Goal: Information Seeking & Learning: Learn about a topic

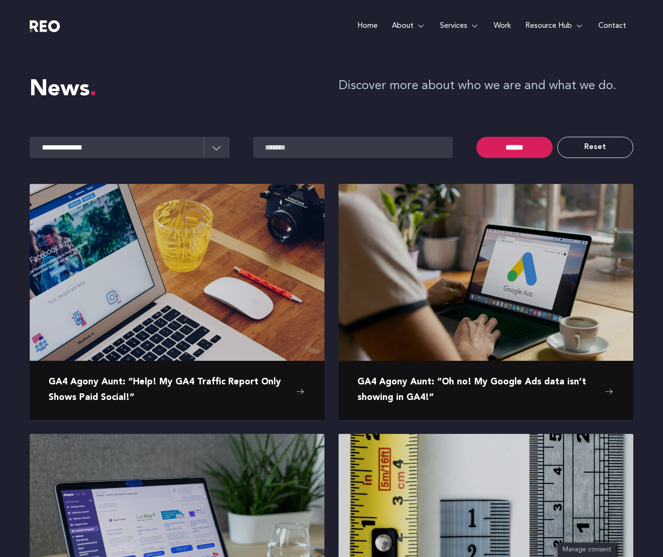
click at [359, 26] on link "Home" at bounding box center [367, 26] width 34 height 52
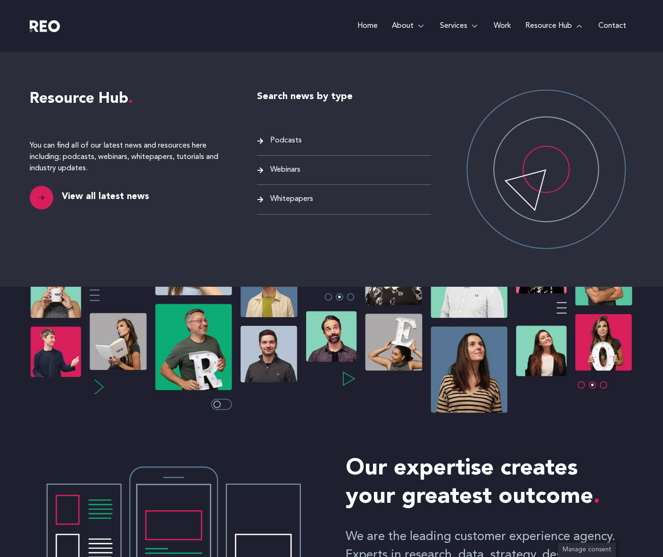
click at [261, 195] on link "Whitepapers" at bounding box center [344, 199] width 174 height 13
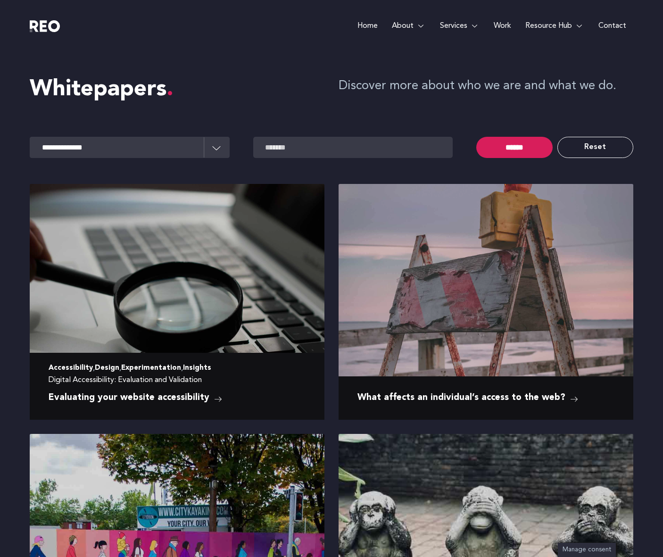
click at [216, 310] on img at bounding box center [177, 282] width 295 height 196
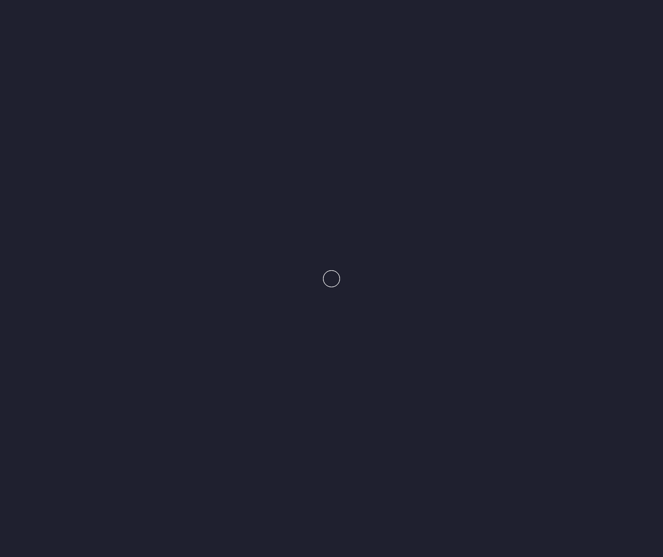
click at [216, 310] on e-page-transition at bounding box center [331, 278] width 663 height 557
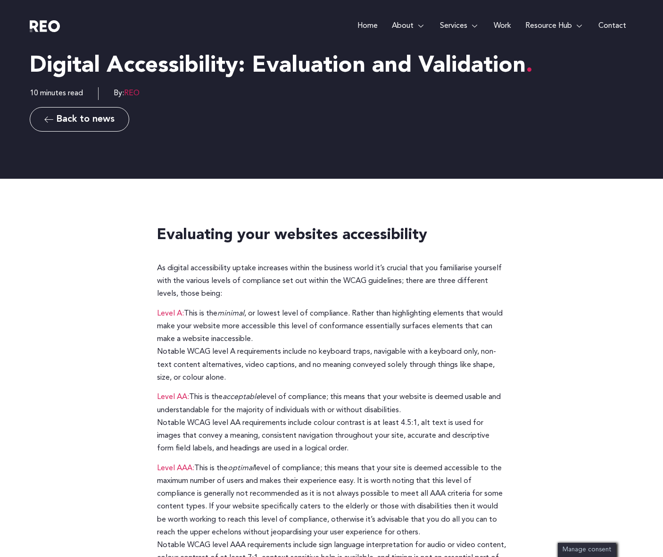
scroll to position [48, 0]
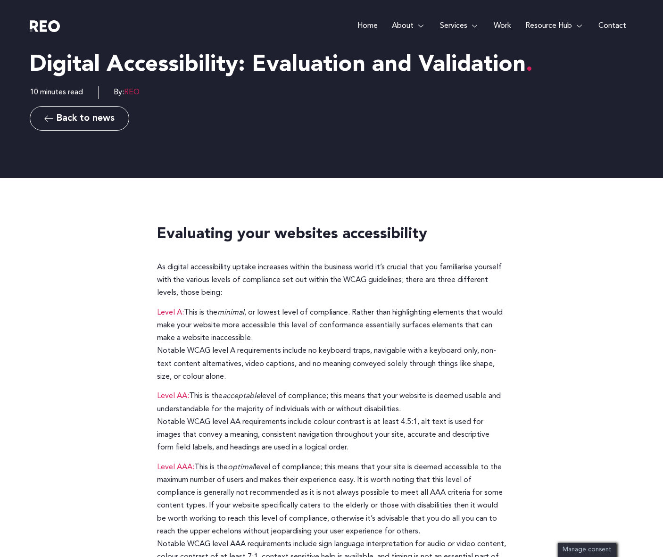
click at [274, 265] on p "As digital accessibility uptake increases within the business world it’s crucia…" at bounding box center [331, 280] width 349 height 39
click at [339, 159] on div "Digital Accessibility: Evaluation and Validation 10 minutes read By: REO Back t…" at bounding box center [332, 91] width 604 height 174
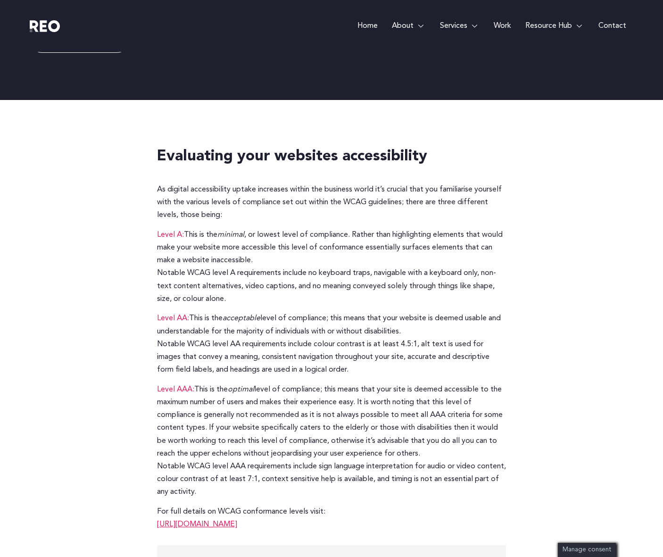
scroll to position [130, 0]
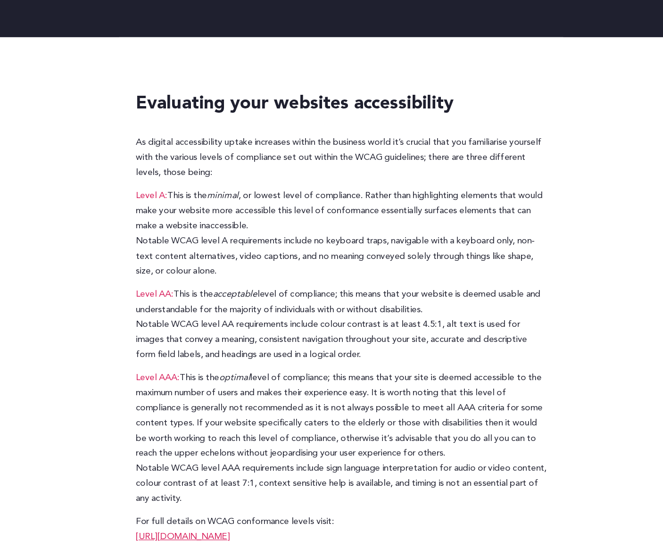
click at [339, 267] on p "Level A: This is the minimal , or lowest level of compliance. Rather than highl…" at bounding box center [331, 262] width 349 height 77
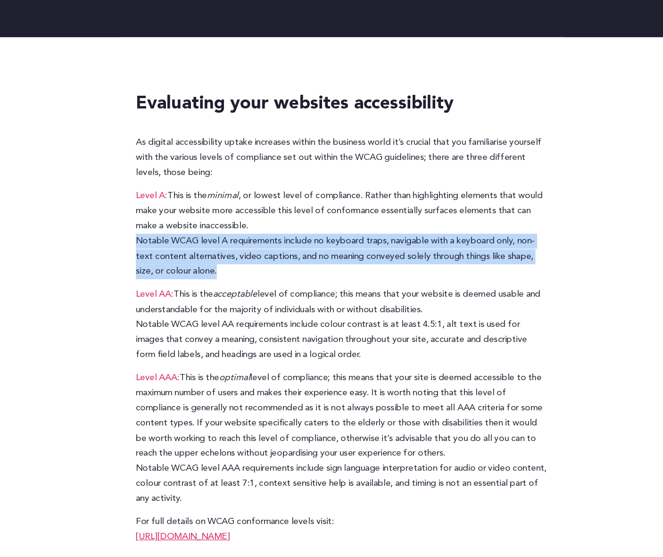
click at [394, 268] on p "Level A: This is the minimal , or lowest level of compliance. Rather than highl…" at bounding box center [331, 262] width 349 height 77
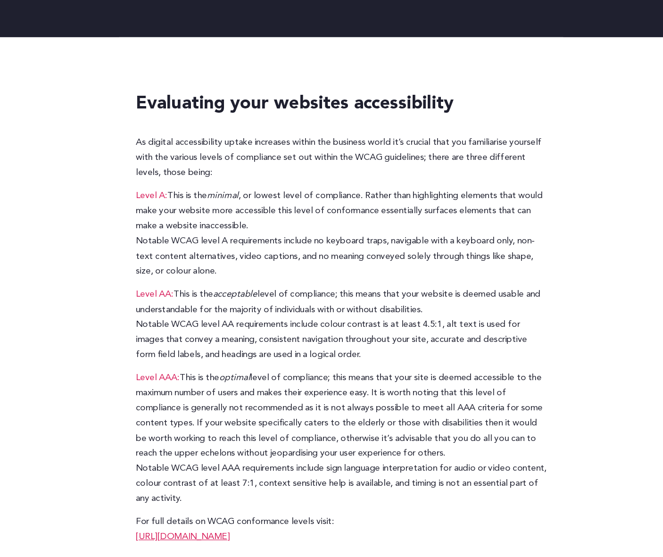
click at [239, 329] on p "Level AA: This is the acceptable level of compliance; this means that your webs…" at bounding box center [331, 340] width 349 height 64
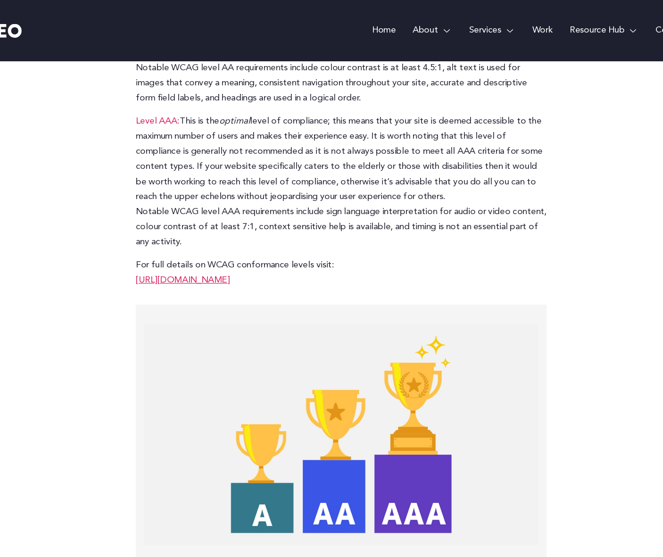
scroll to position [406, 0]
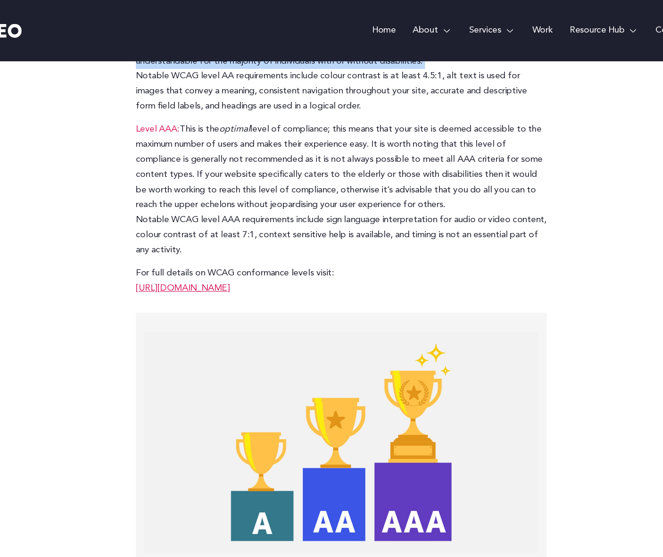
click at [237, 244] on link "https://www.w3.org/TR/UNDERSTANDING-WCAG20/conformance" at bounding box center [197, 245] width 80 height 8
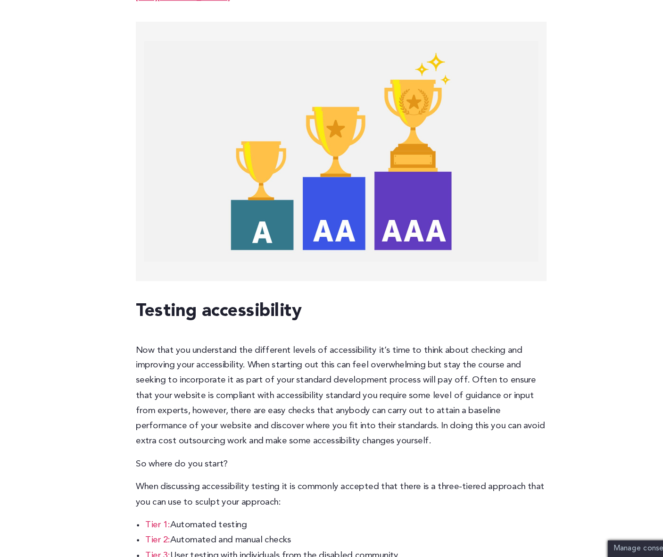
scroll to position [569, 0]
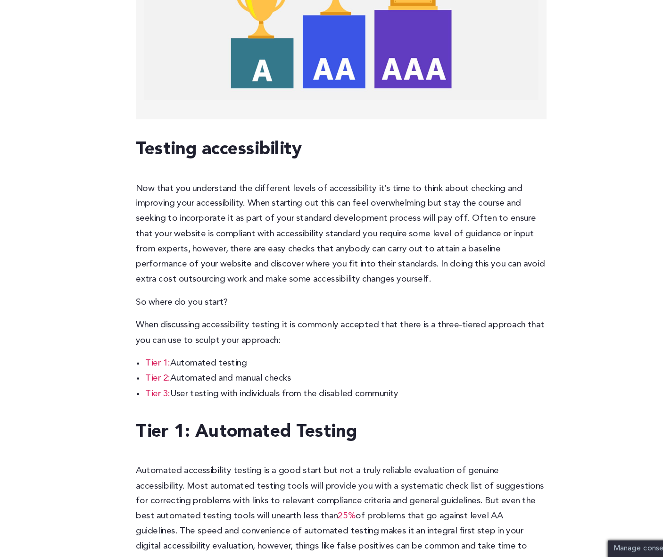
scroll to position [707, 0]
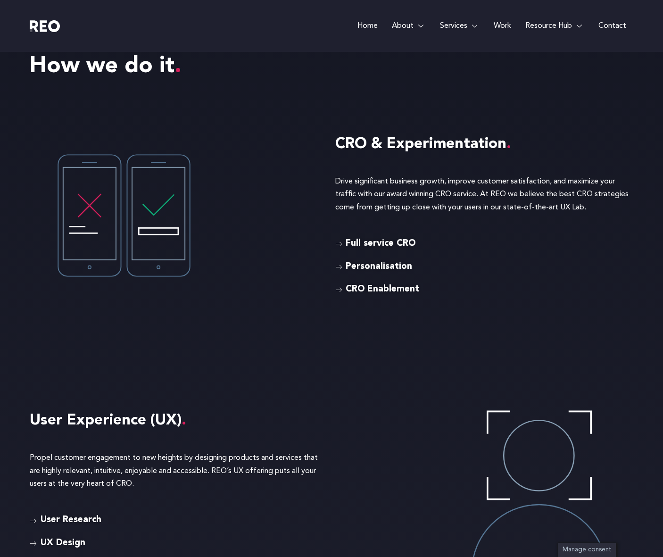
scroll to position [2168, 0]
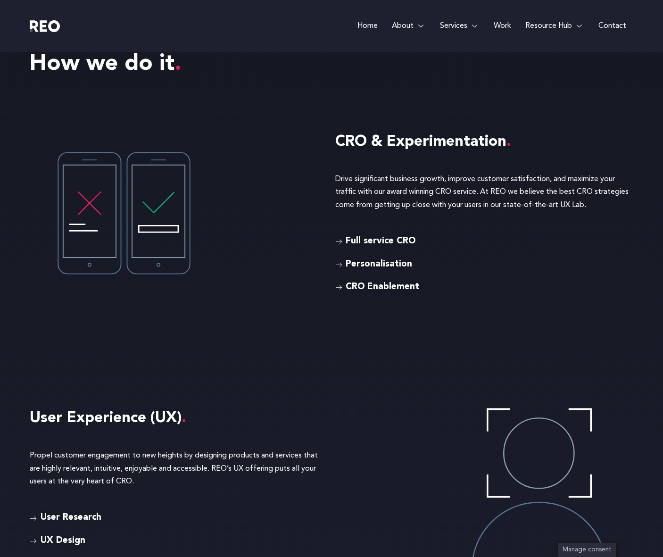
click at [368, 240] on span "Full service CRO" at bounding box center [379, 242] width 72 height 14
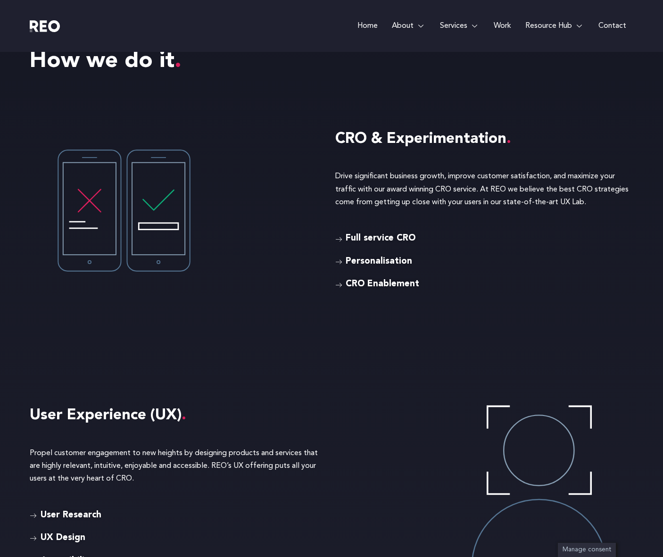
scroll to position [2152, 0]
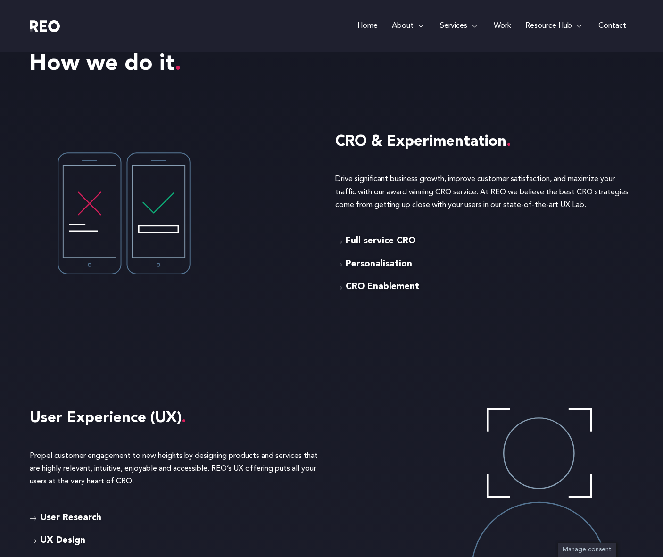
click at [381, 265] on span "Personalisation" at bounding box center [377, 265] width 69 height 14
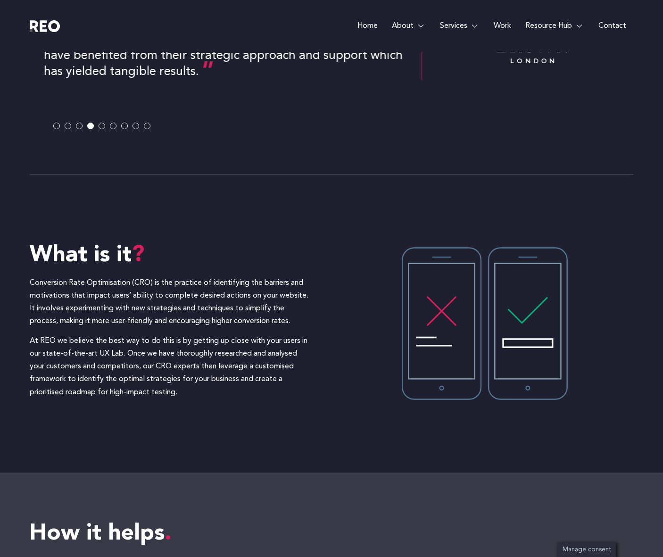
scroll to position [547, 0]
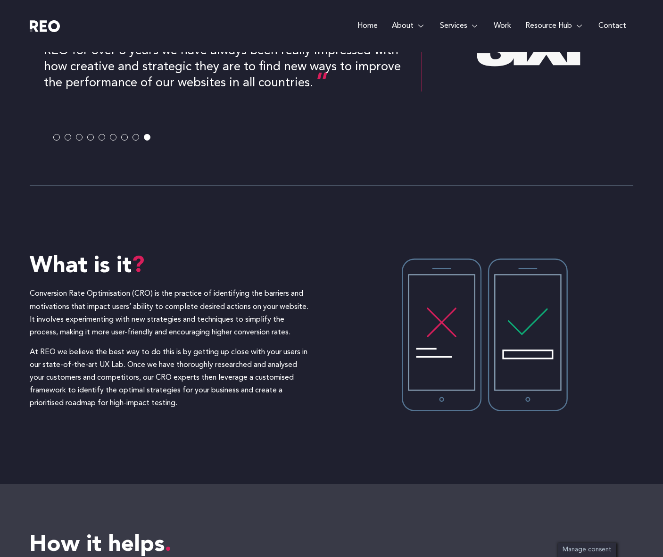
click at [139, 358] on p "At REO we believe the best way to do this is by getting up close with your user…" at bounding box center [171, 378] width 283 height 64
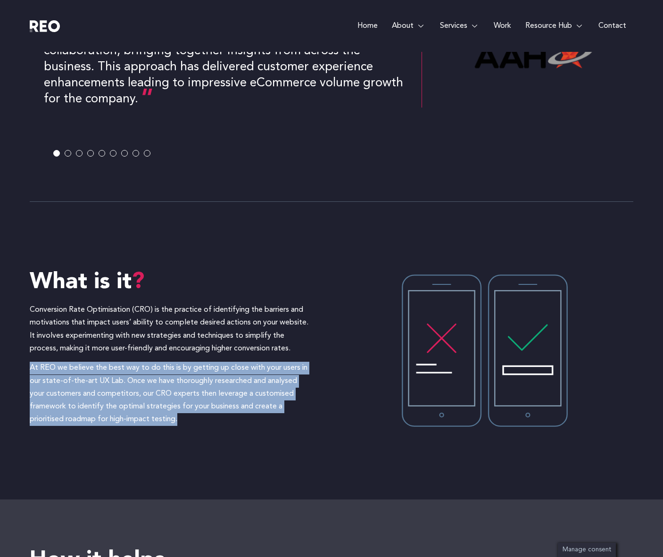
click at [142, 384] on p "At REO we believe the best way to do this is by getting up close with your user…" at bounding box center [171, 394] width 283 height 64
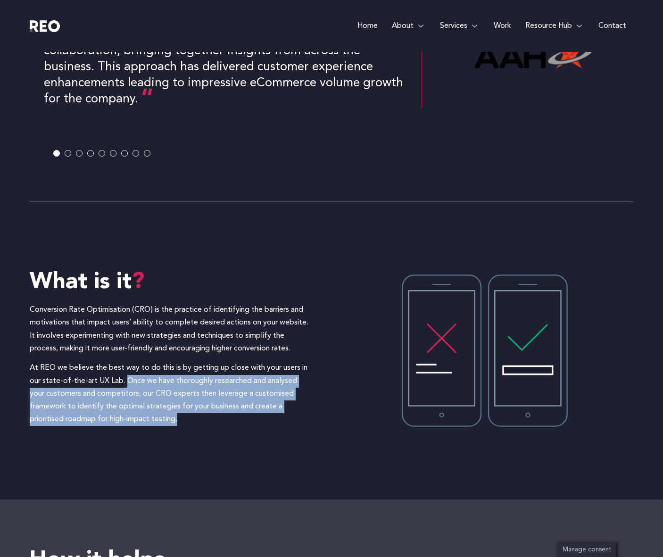
drag, startPoint x: 126, startPoint y: 381, endPoint x: 195, endPoint y: 433, distance: 86.1
click at [195, 433] on div "What is it Conversion Rate Optimisation (CRO) is the practice of identifying th…" at bounding box center [332, 351] width 604 height 298
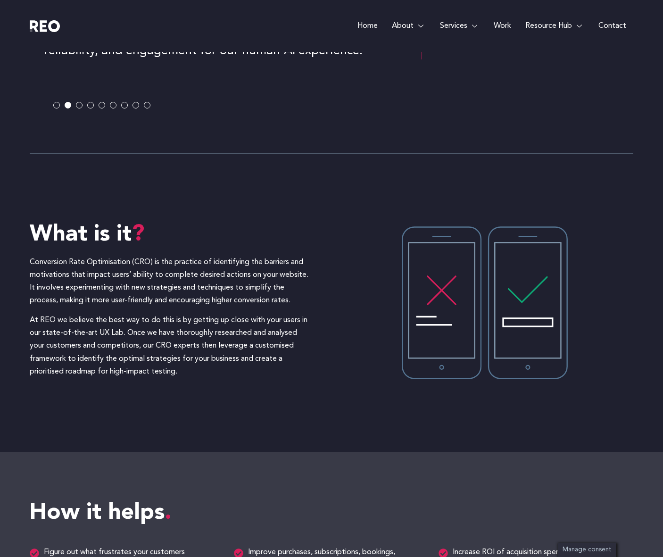
click at [114, 349] on p "At REO we believe the best way to do this is by getting up close with your user…" at bounding box center [171, 346] width 283 height 64
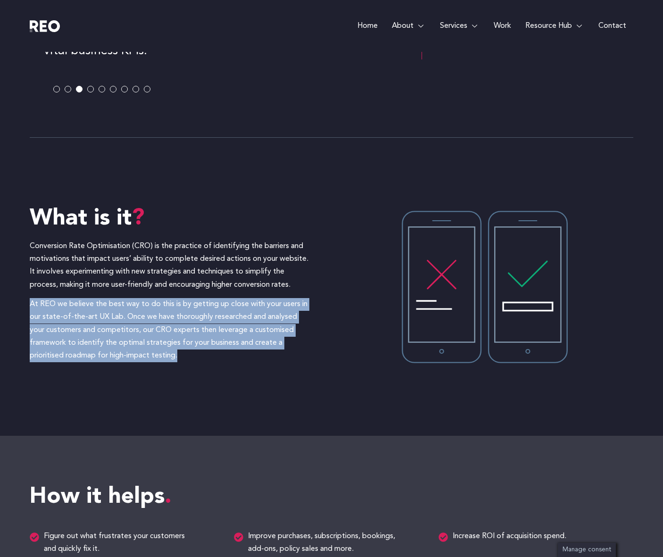
click at [124, 260] on p "Conversion Rate Optimisation (CRO) is the practice of identifying the barriers …" at bounding box center [171, 265] width 283 height 51
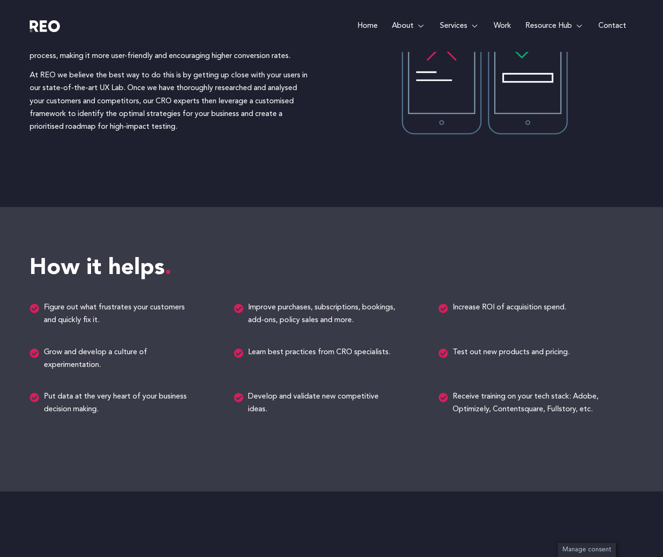
scroll to position [772, 0]
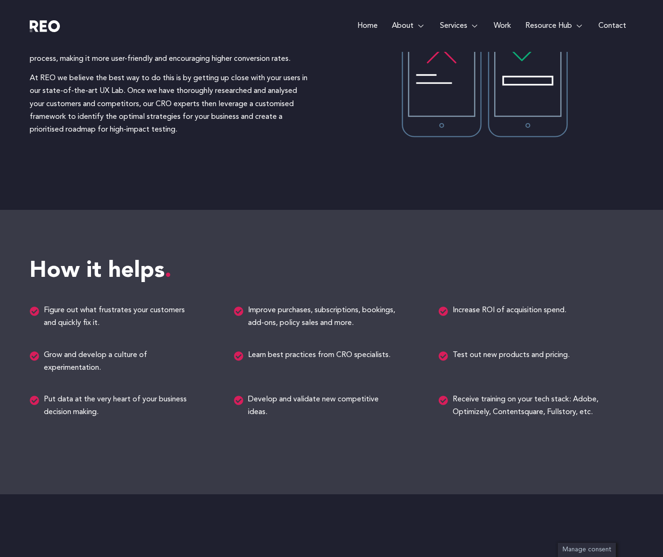
click at [94, 323] on span "Figure out what frustrates your customers and quickly fix it." at bounding box center [117, 316] width 153 height 25
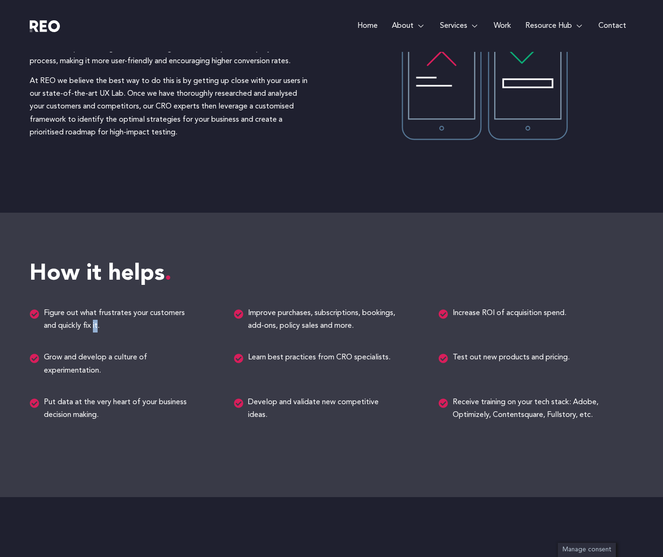
scroll to position [788, 0]
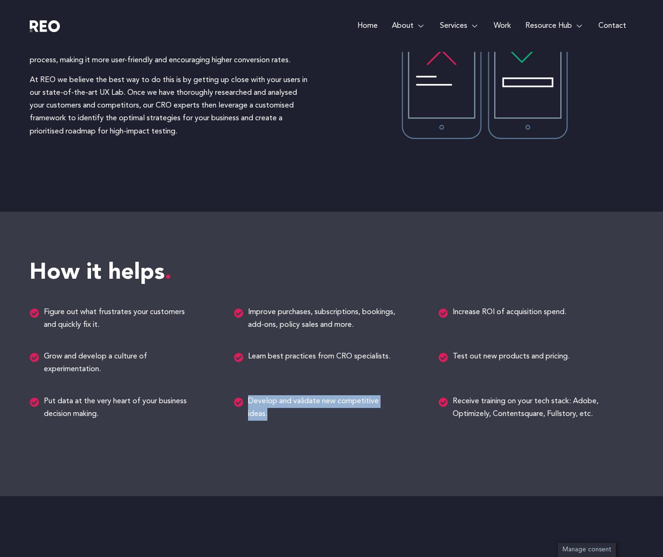
drag, startPoint x: 250, startPoint y: 400, endPoint x: 277, endPoint y: 413, distance: 30.0
click at [277, 413] on span "Develop and validate new competitive ideas." at bounding box center [322, 407] width 153 height 25
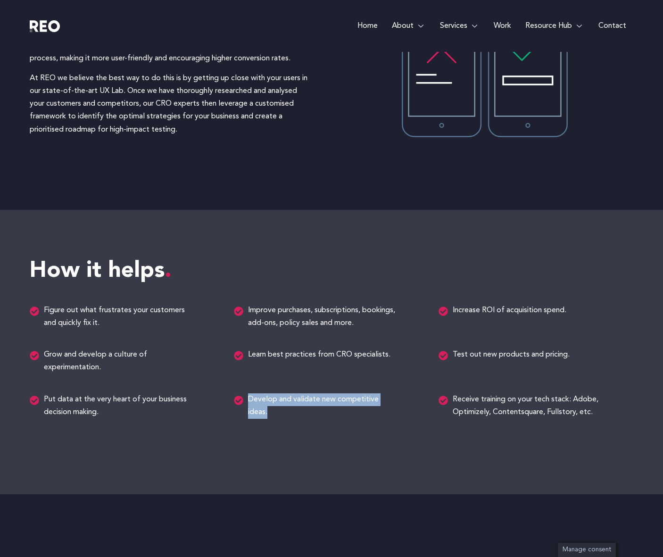
click at [308, 417] on span "Develop and validate new competitive ideas." at bounding box center [322, 405] width 153 height 25
click at [411, 267] on h2 "How it helps" at bounding box center [332, 271] width 604 height 28
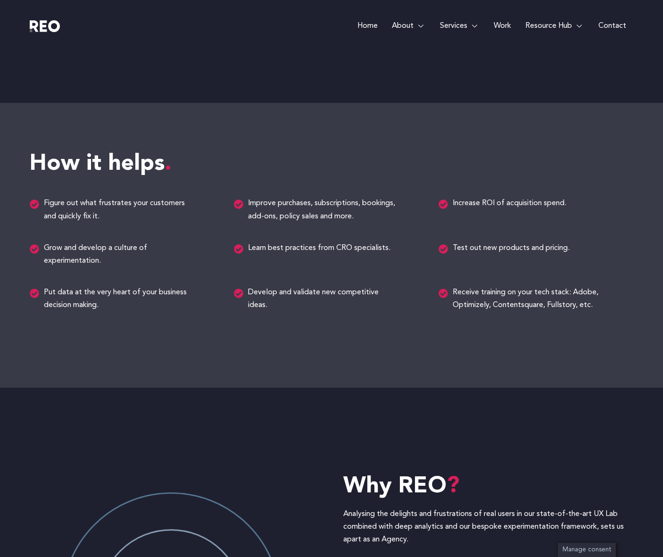
scroll to position [944, 0]
drag, startPoint x: 454, startPoint y: 245, endPoint x: 564, endPoint y: 265, distance: 111.6
click at [564, 265] on div "Test out new products and pricing." at bounding box center [536, 253] width 195 height 25
click at [518, 280] on div "How it helps Figure out what frustrates your customers and quickly fix it. Impr…" at bounding box center [332, 244] width 604 height 284
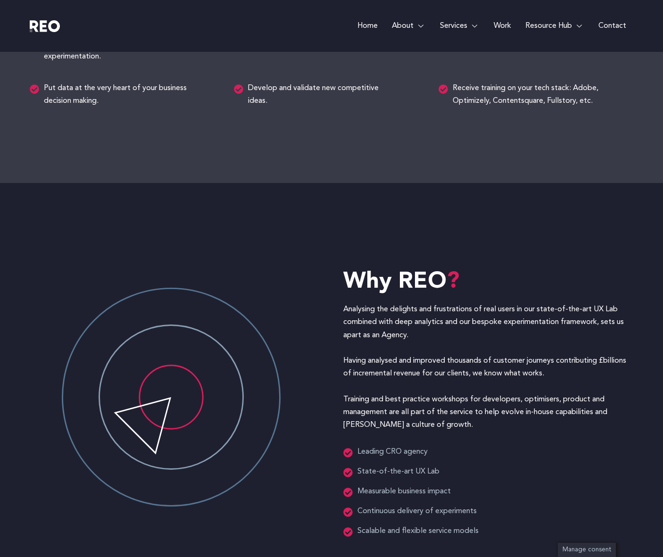
scroll to position [1101, 0]
click at [407, 307] on p "Analysing the delights and frustrations of real users in our state-of-the-art U…" at bounding box center [484, 366] width 283 height 128
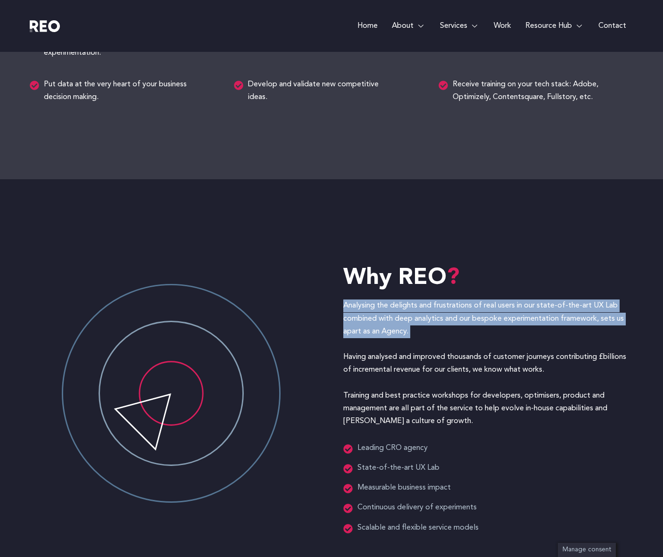
scroll to position [1085, 0]
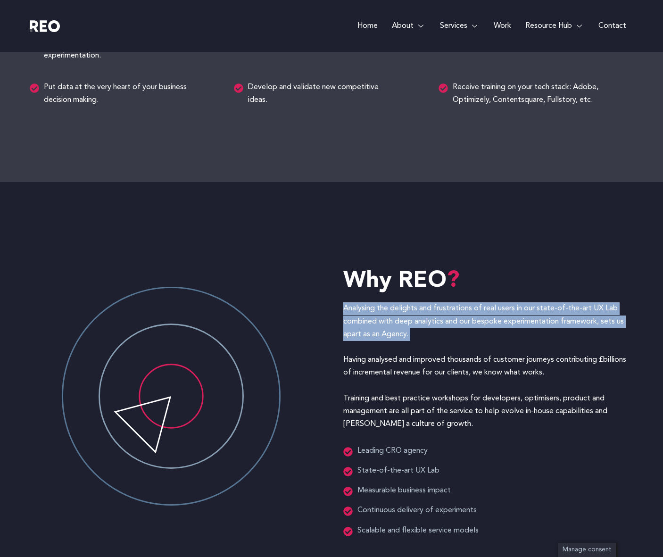
click at [419, 342] on p "Analysing the delights and frustrations of real users in our state-of-the-art U…" at bounding box center [484, 366] width 283 height 128
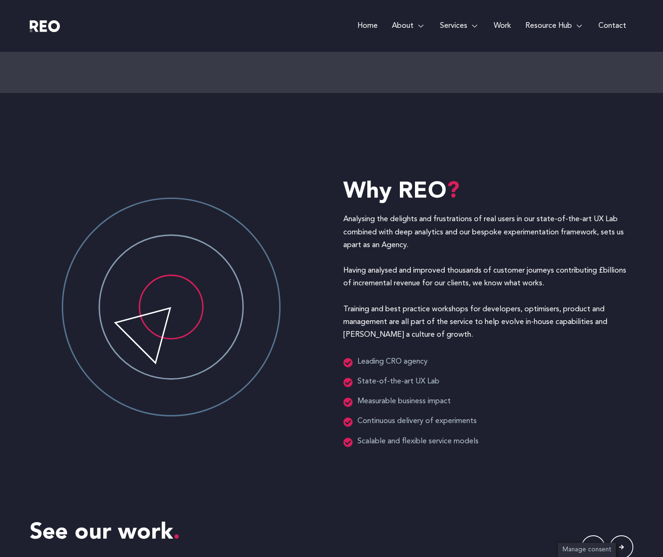
scroll to position [1180, 0]
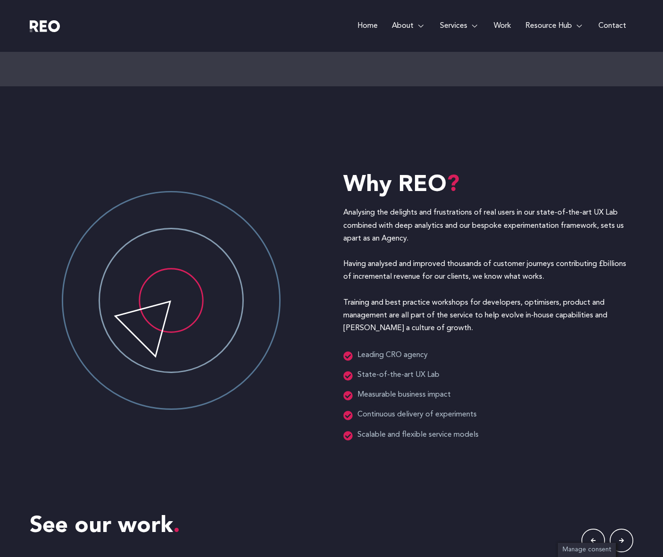
click at [557, 387] on ul "Leading CRO agency State-of-the-art UX Lab Measurable business impact Continuou…" at bounding box center [484, 395] width 283 height 92
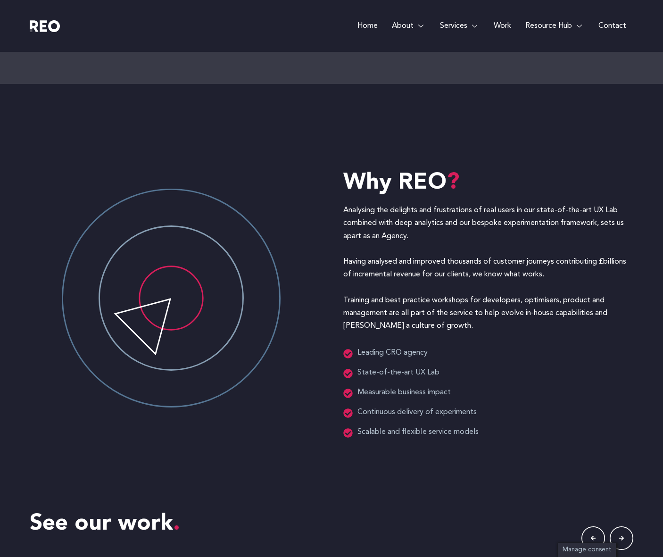
scroll to position [1196, 0]
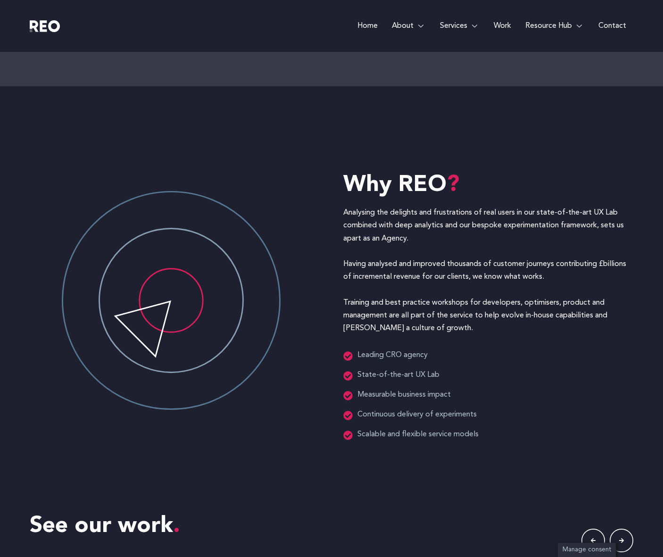
click at [388, 355] on span "Leading CRO agency" at bounding box center [391, 355] width 73 height 13
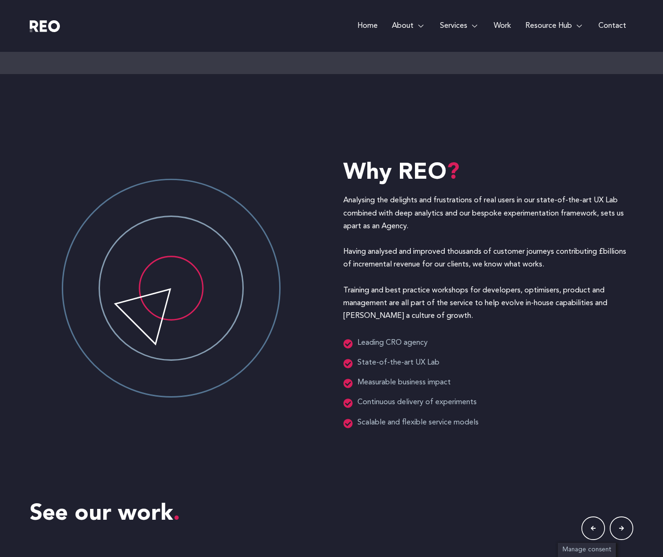
click at [388, 349] on span "Leading CRO agency" at bounding box center [391, 343] width 73 height 13
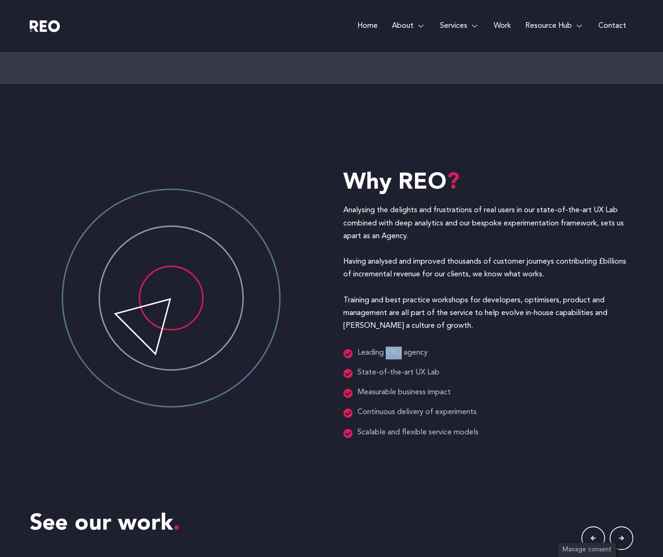
click at [388, 355] on span "Leading CRO agency" at bounding box center [391, 353] width 73 height 13
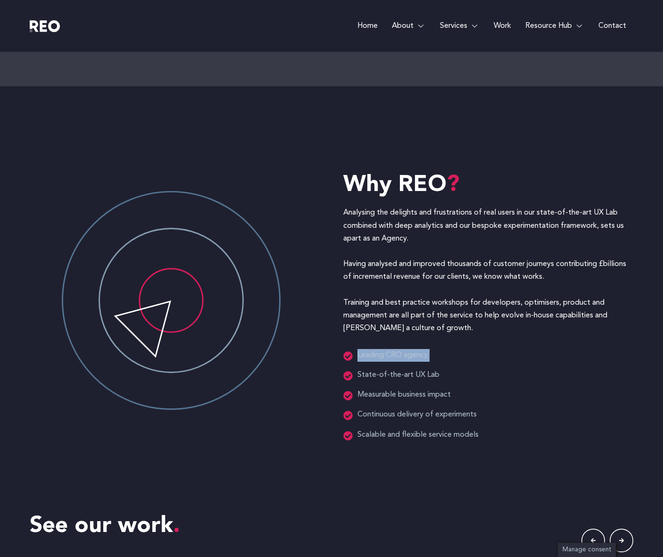
click at [476, 343] on div "Why REO Analysing the delights and frustrations of real users in our state-of-t…" at bounding box center [488, 306] width 290 height 270
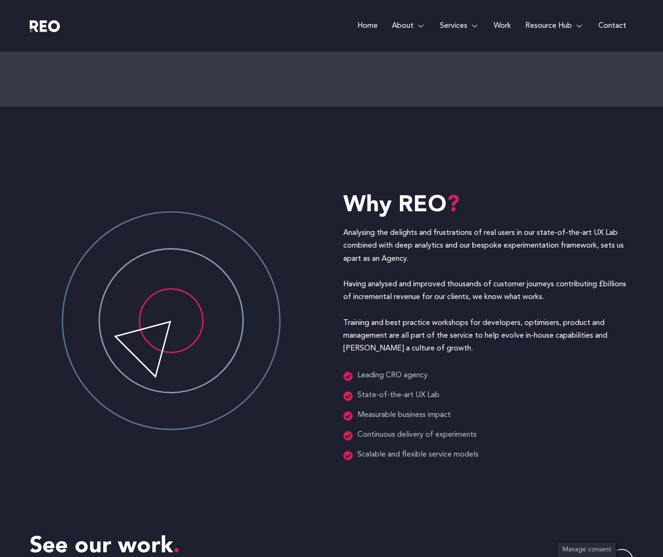
scroll to position [1177, 0]
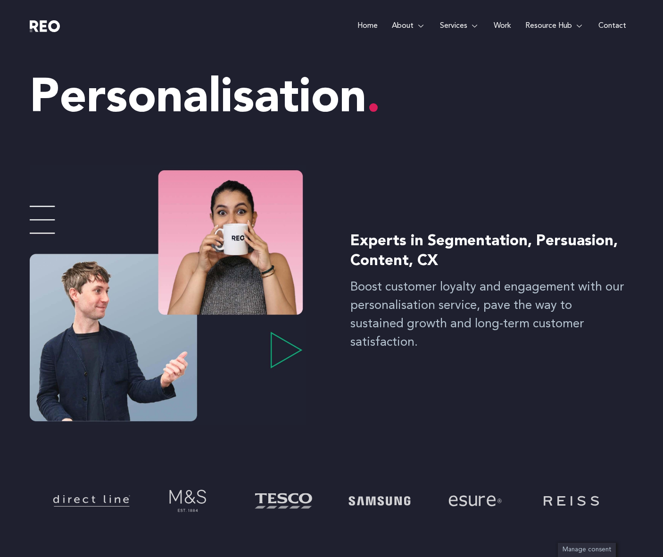
click at [412, 249] on h4 "Experts in Segmentation, Persuasion, Content, CX" at bounding box center [488, 251] width 276 height 39
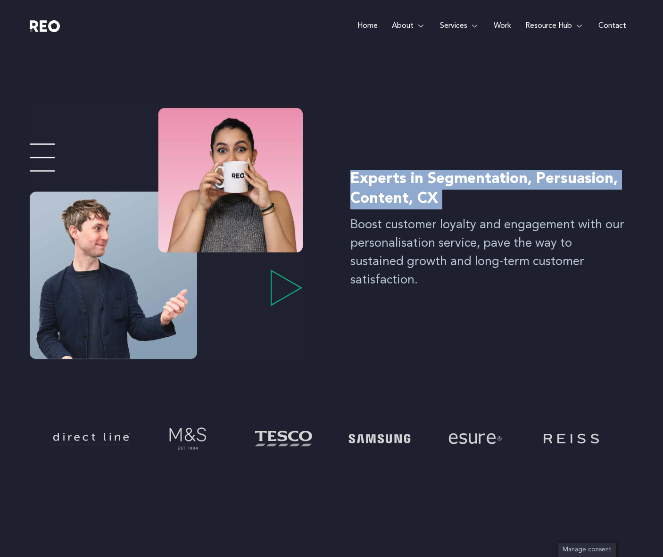
scroll to position [65, 0]
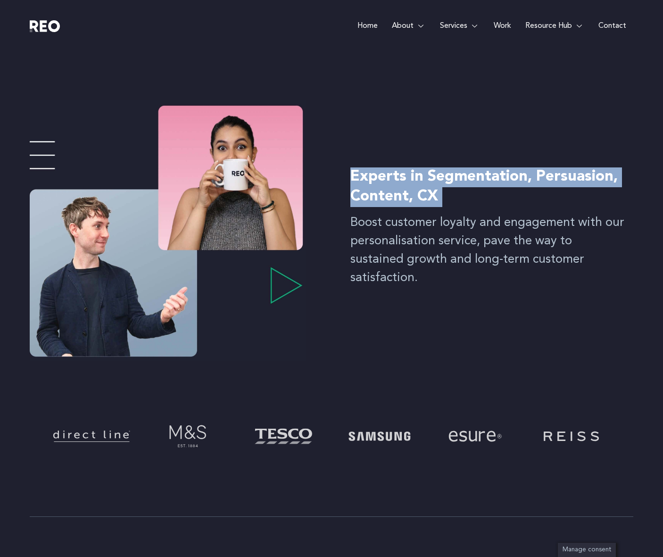
click at [496, 329] on div "Experts in Segmentation, Persuasion, Content, CX Boost customer loyalty and eng…" at bounding box center [332, 230] width 604 height 317
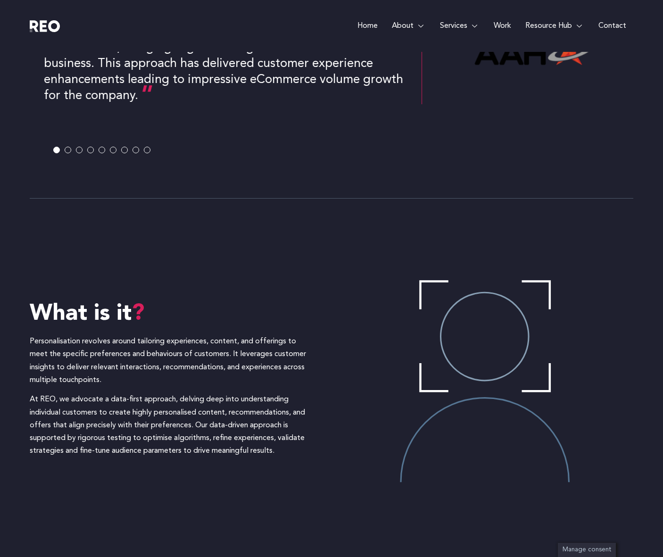
scroll to position [636, 0]
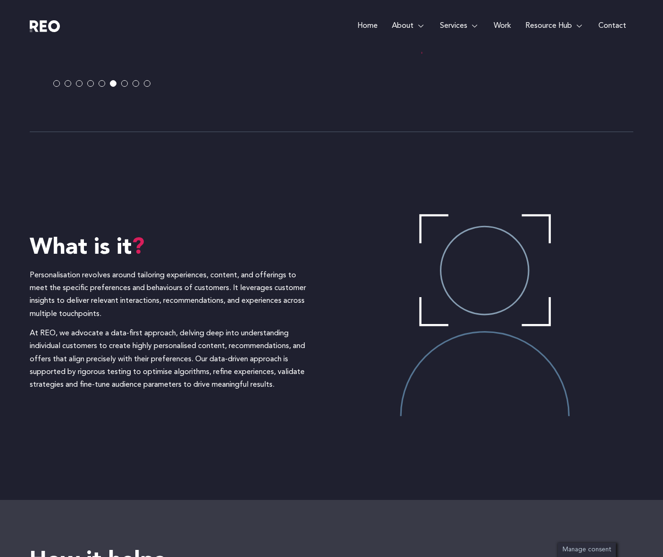
click at [234, 422] on div "What is it Personalisation revolves around tailoring experiences, content, and …" at bounding box center [332, 316] width 604 height 367
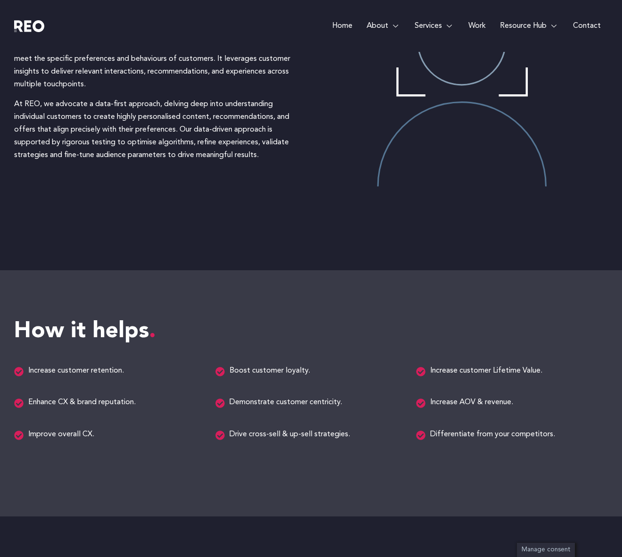
scroll to position [915, 0]
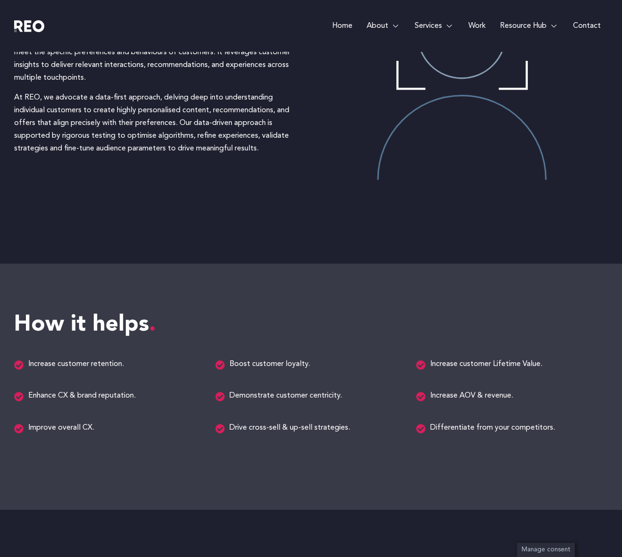
click at [319, 397] on span "Demonstrate customer centricity." at bounding box center [284, 395] width 115 height 13
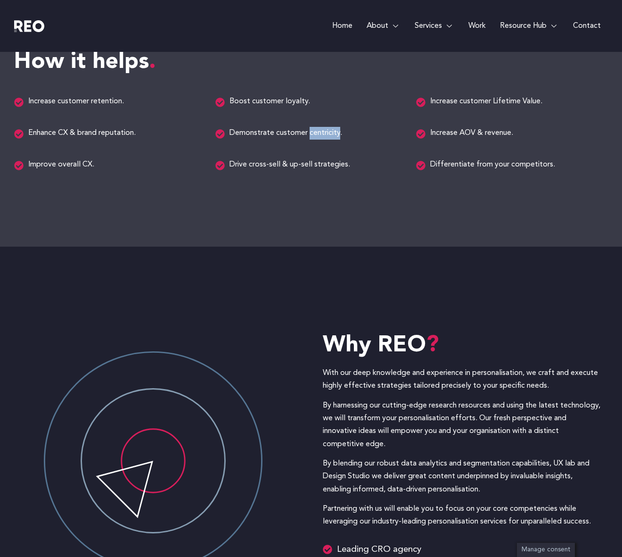
scroll to position [1069, 0]
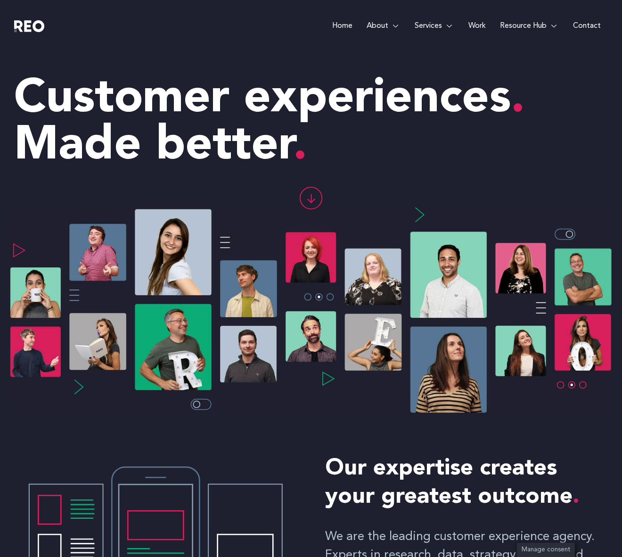
scroll to position [2152, 0]
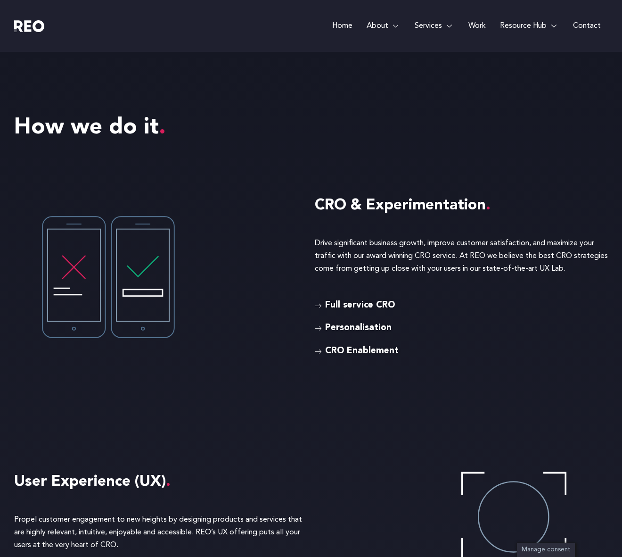
click at [377, 349] on span "CRO Enablement" at bounding box center [361, 352] width 76 height 14
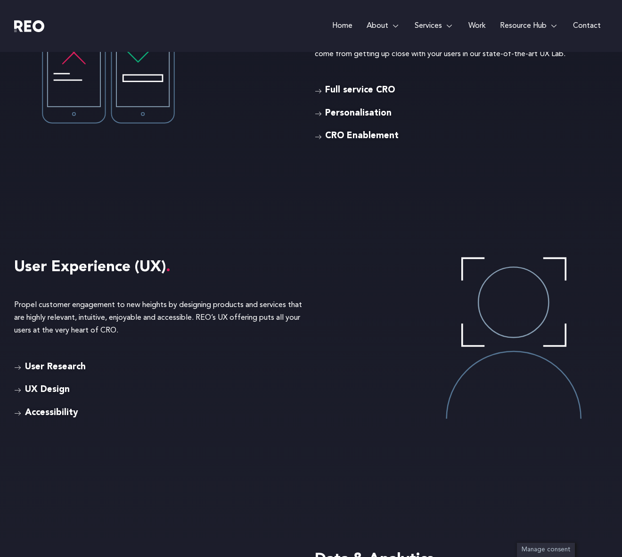
scroll to position [2304, 0]
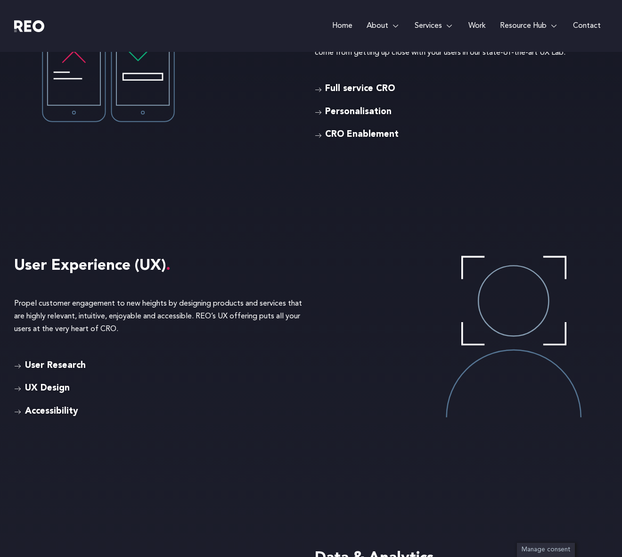
click at [69, 361] on span "User Research" at bounding box center [54, 366] width 63 height 14
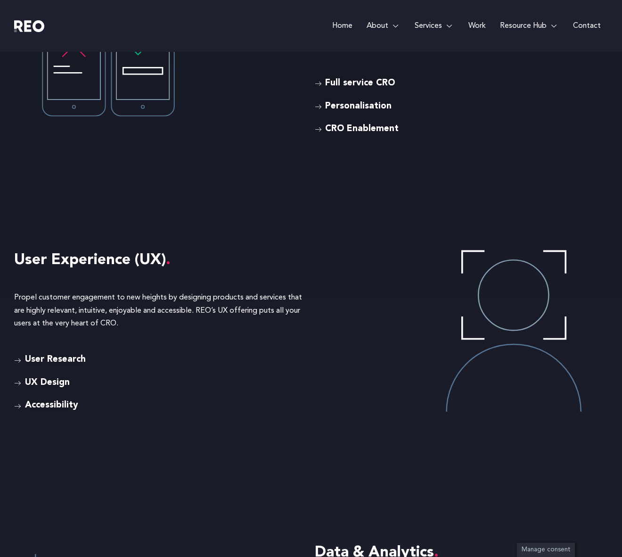
scroll to position [2320, 0]
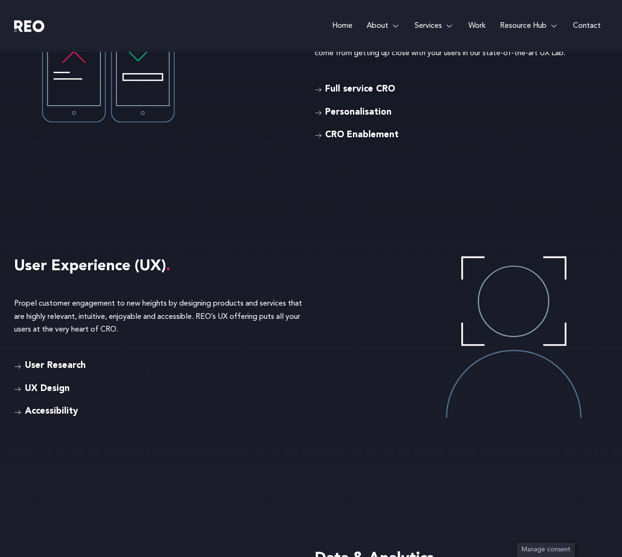
click at [54, 388] on span "UX Design" at bounding box center [46, 389] width 47 height 14
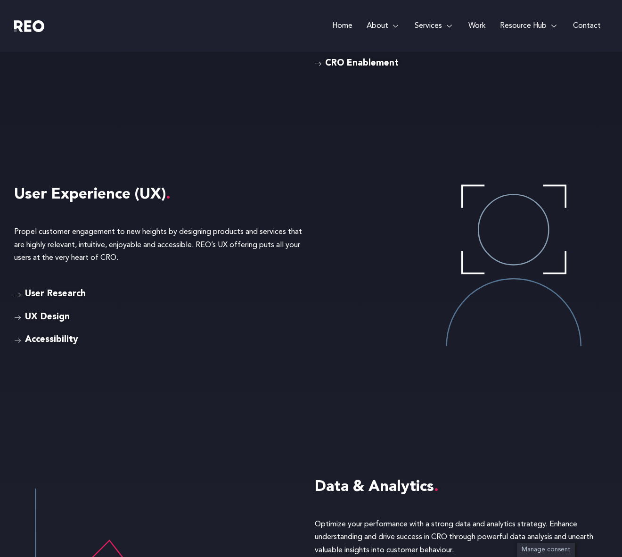
scroll to position [2409, 0]
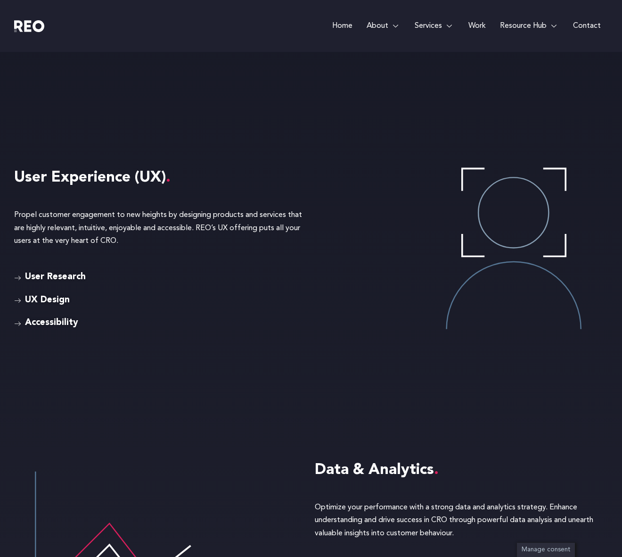
click at [62, 323] on span "Accessibility" at bounding box center [51, 323] width 56 height 14
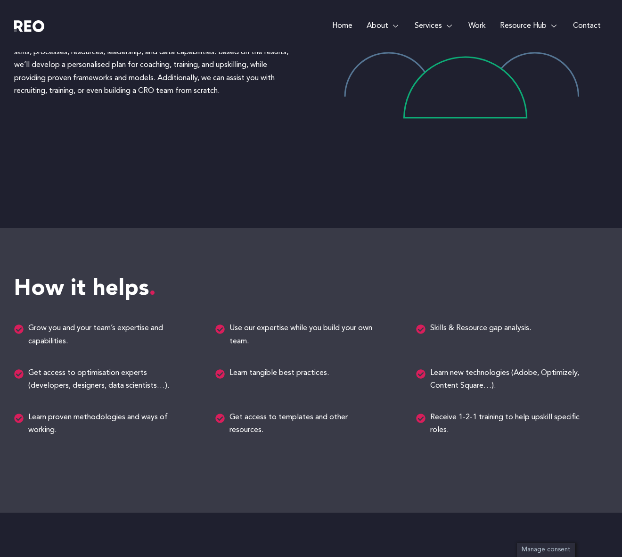
scroll to position [915, 0]
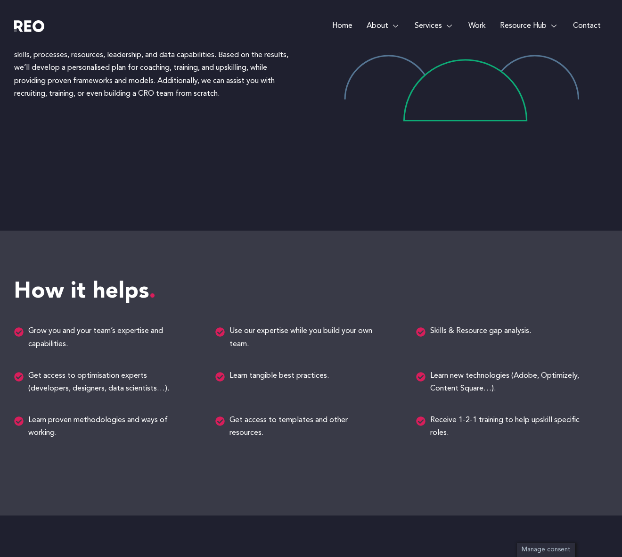
click at [251, 426] on span "Get access to templates and other resources." at bounding box center [303, 426] width 153 height 25
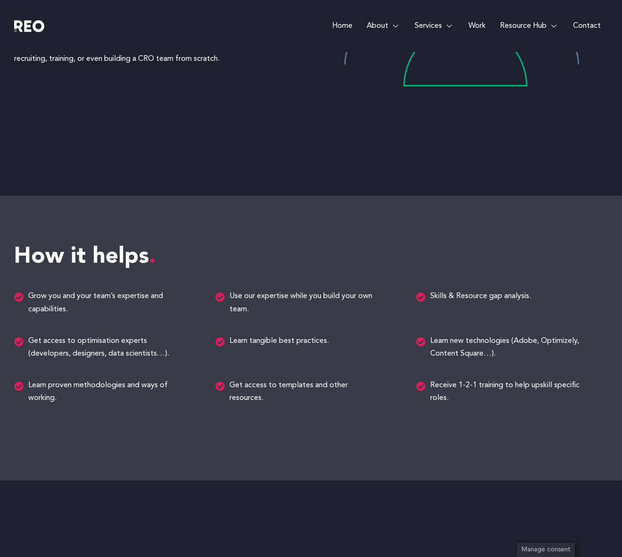
scroll to position [953, 0]
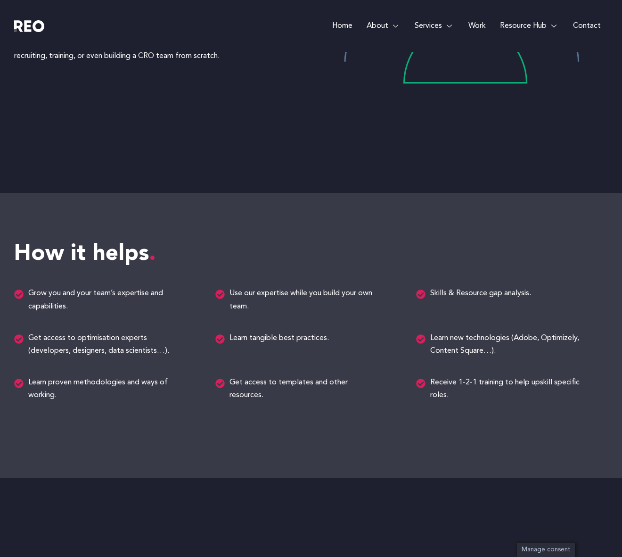
click at [483, 337] on span "Learn new technologies (Adobe, Optimizely, Content Square…)." at bounding box center [504, 344] width 153 height 25
drag, startPoint x: 432, startPoint y: 338, endPoint x: 502, endPoint y: 350, distance: 70.9
click at [502, 350] on span "Learn new technologies (Adobe, Optimizely, Content Square…)." at bounding box center [504, 344] width 153 height 25
click at [460, 406] on div "How it helps Grow you and your team’s expertise and capabilities. Use our exper…" at bounding box center [311, 335] width 594 height 284
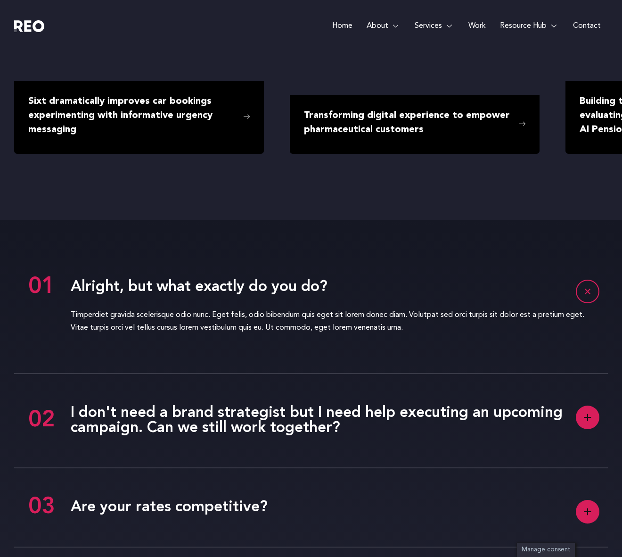
scroll to position [2006, 0]
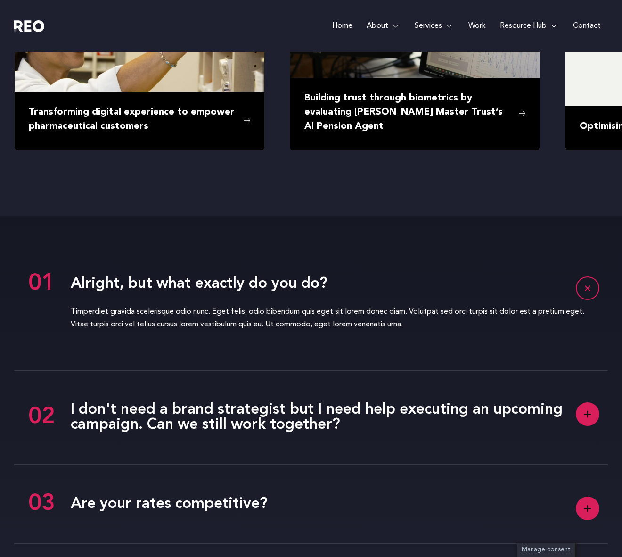
click at [588, 286] on rect at bounding box center [588, 288] width 23 height 23
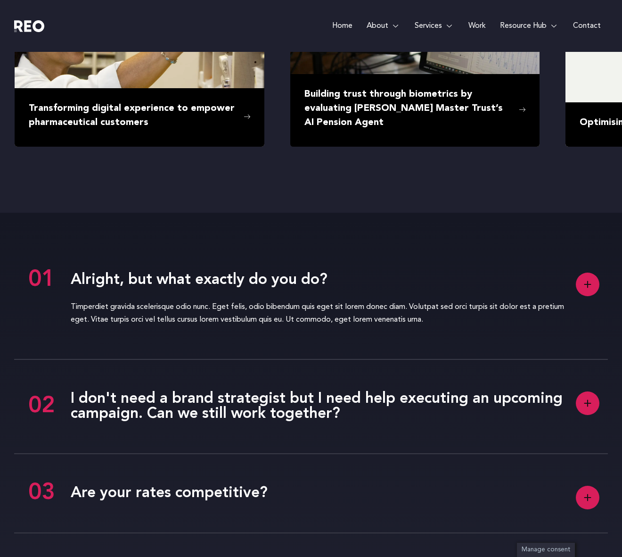
scroll to position [2022, 0]
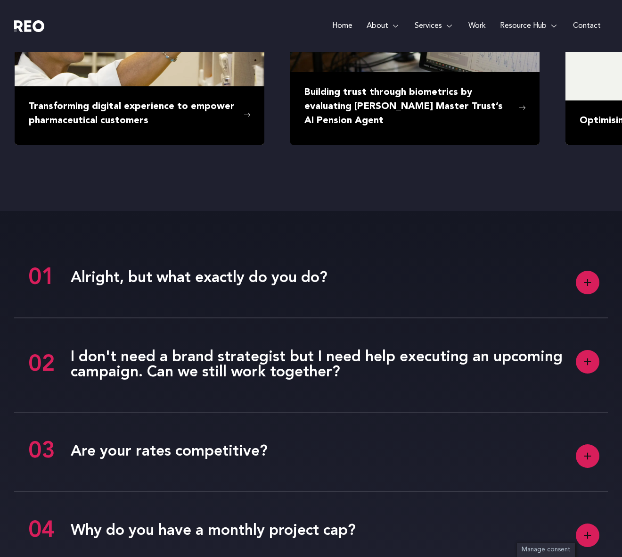
click at [588, 286] on rect at bounding box center [588, 283] width 24 height 24
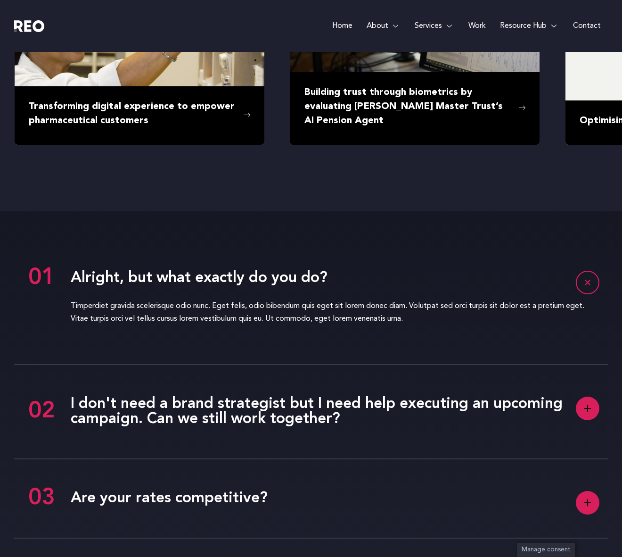
click at [595, 409] on rect at bounding box center [588, 409] width 24 height 24
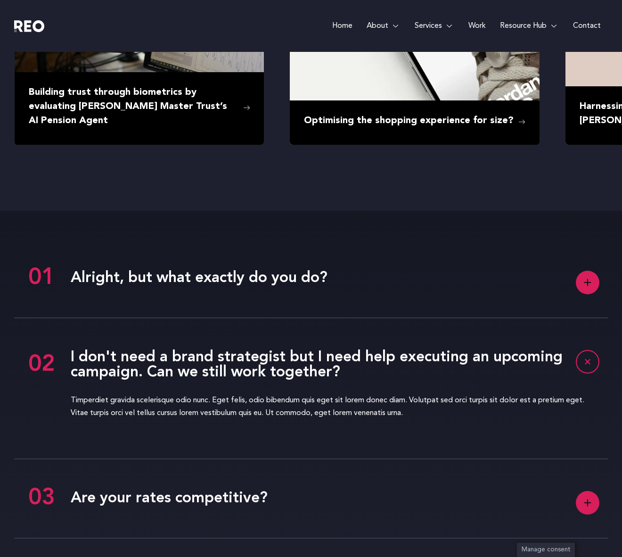
click at [588, 286] on rect at bounding box center [588, 283] width 24 height 24
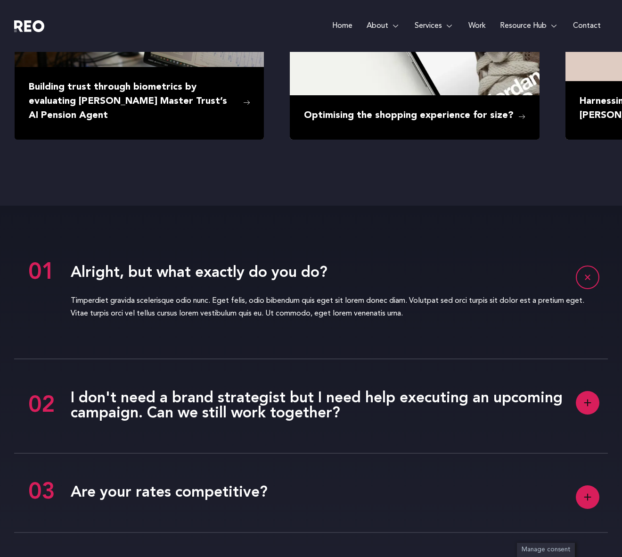
scroll to position [1975, 0]
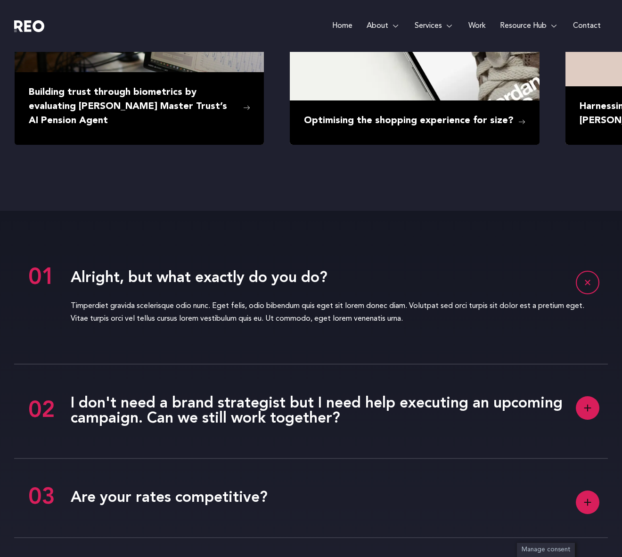
click at [583, 408] on rect at bounding box center [588, 408] width 24 height 24
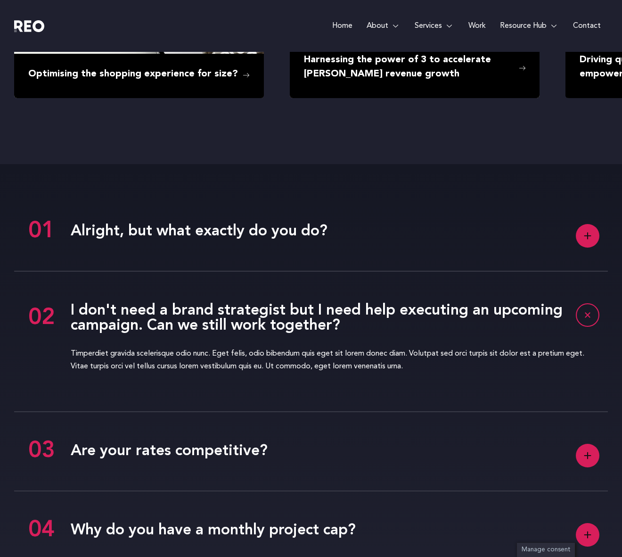
scroll to position [2025, 0]
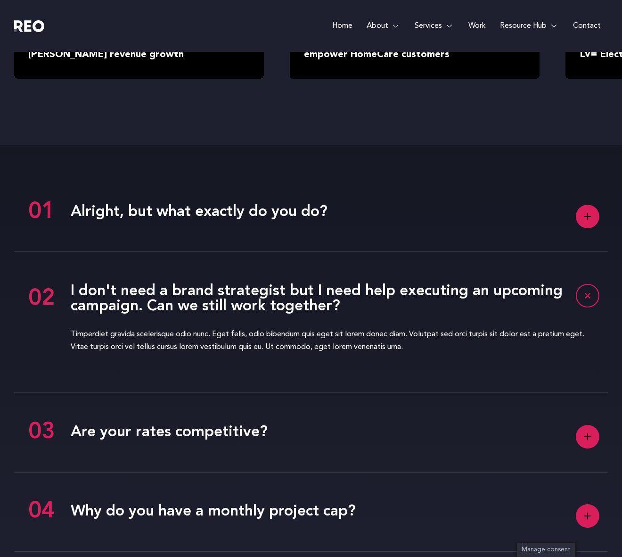
click at [589, 443] on rect at bounding box center [588, 437] width 24 height 24
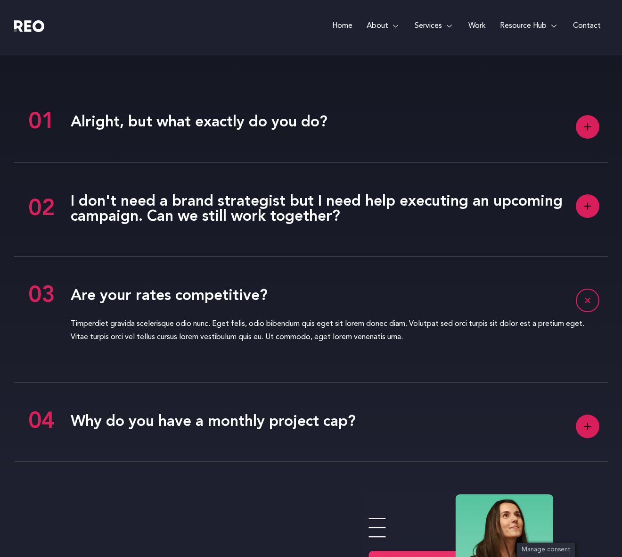
scroll to position [2157, 0]
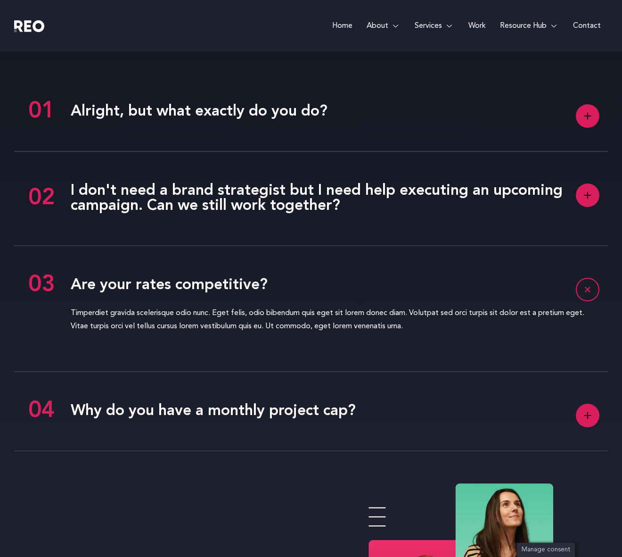
click at [589, 415] on icon at bounding box center [588, 415] width 7 height 7
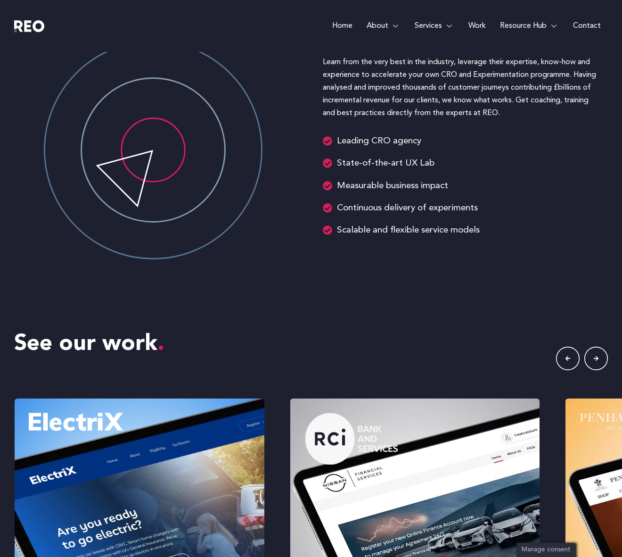
scroll to position [1361, 0]
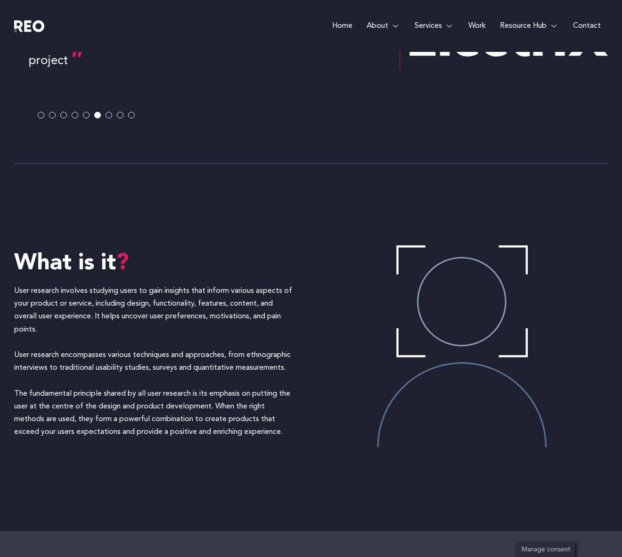
scroll to position [619, 0]
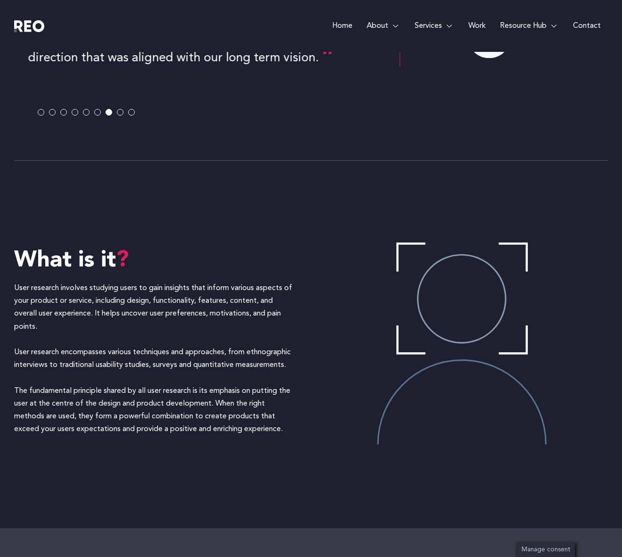
click at [58, 353] on p "User research involves studying users to gain insights that inform various aspe…" at bounding box center [153, 359] width 278 height 154
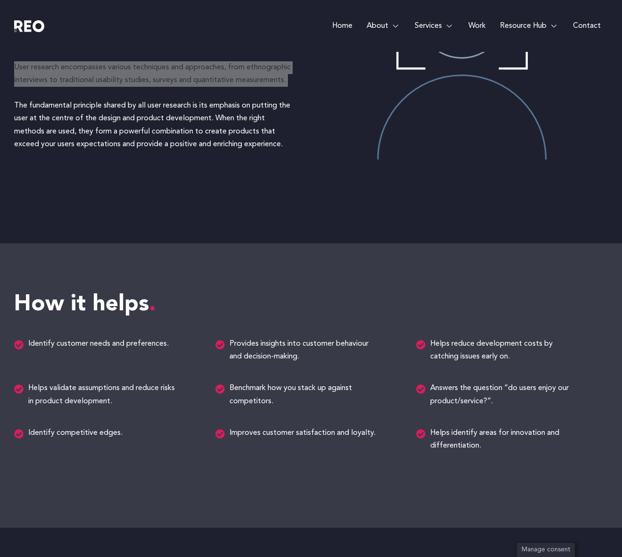
scroll to position [942, 0]
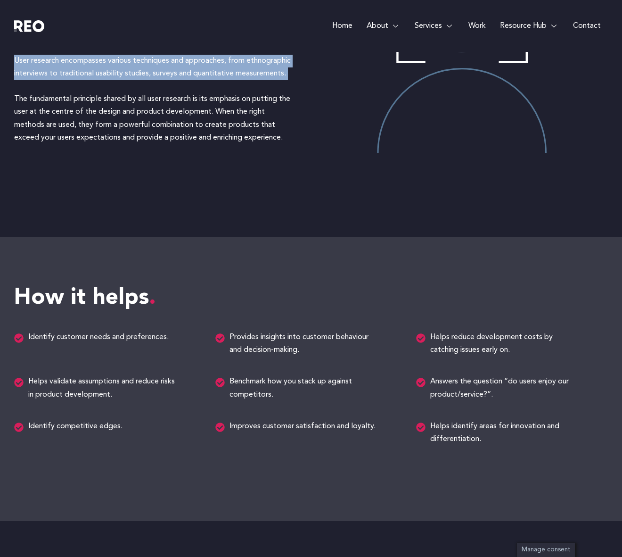
click at [54, 343] on span "Identify customer needs and preferences." at bounding box center [97, 337] width 143 height 13
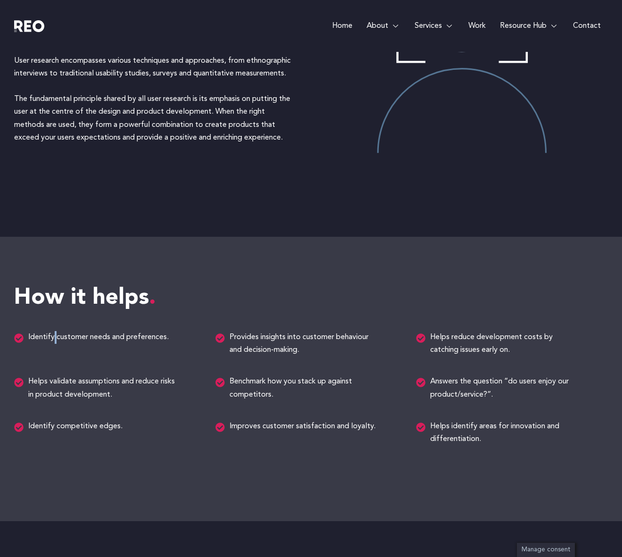
click at [54, 343] on span "Identify customer needs and preferences." at bounding box center [97, 337] width 143 height 13
click at [66, 390] on span "Helps validate assumptions and reduce risks in product development." at bounding box center [102, 387] width 153 height 25
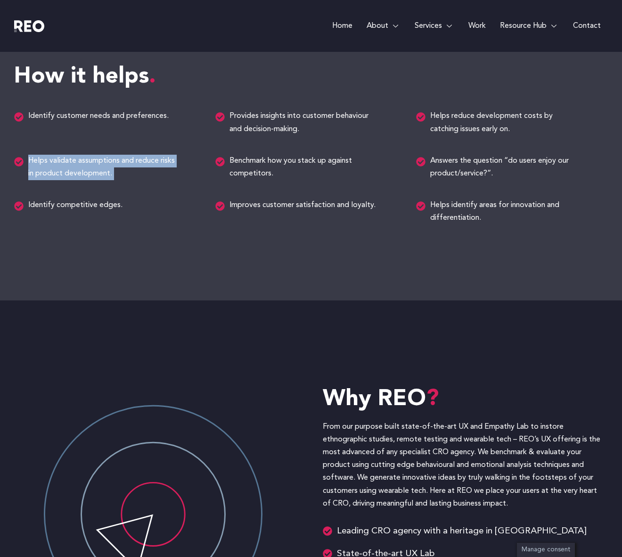
scroll to position [1134, 0]
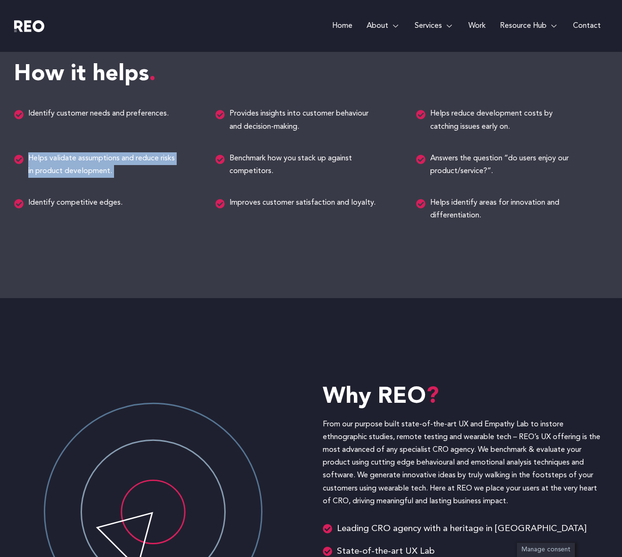
click at [448, 207] on span "Helps identify areas for innovation and differentiation." at bounding box center [504, 209] width 153 height 25
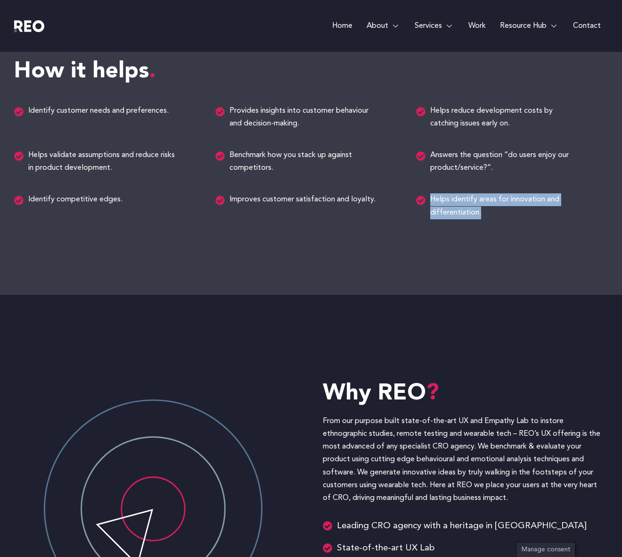
scroll to position [1118, 0]
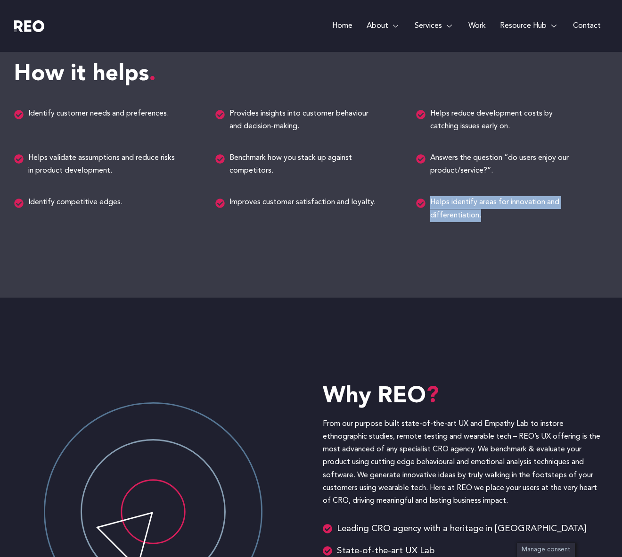
click at [449, 158] on span "Answers the question “do users enjoy our product/service?”." at bounding box center [504, 164] width 153 height 25
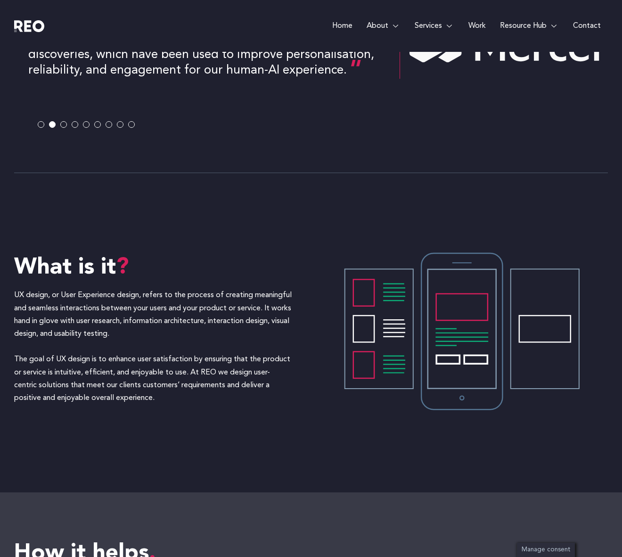
scroll to position [614, 0]
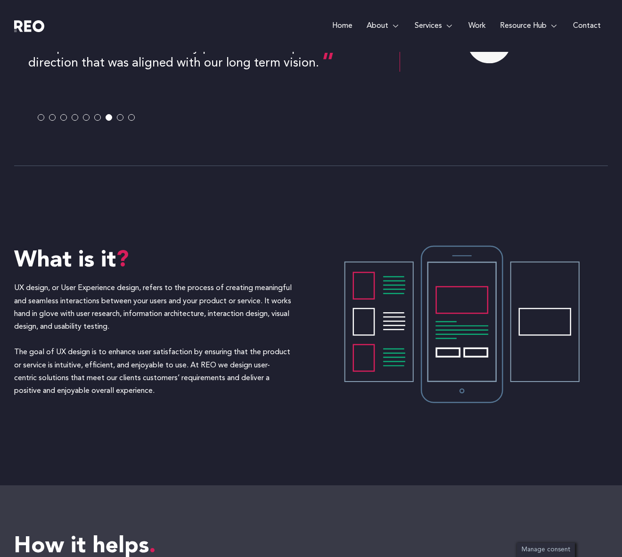
click at [174, 288] on p "UX design, or User Experience design, refers to the process of creating meaning…" at bounding box center [153, 340] width 278 height 116
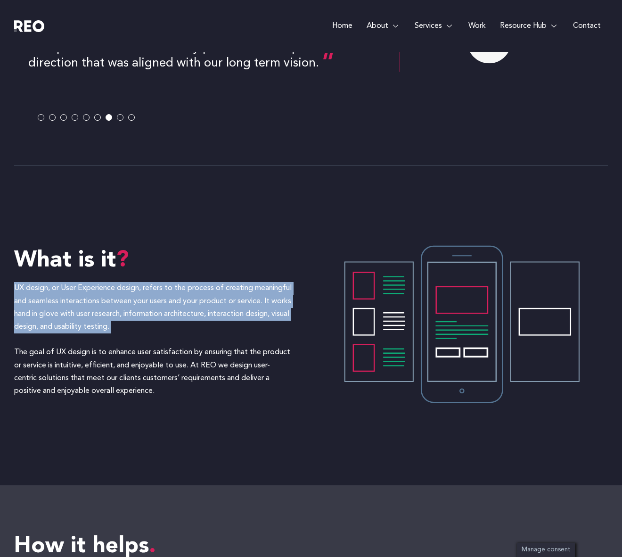
click at [153, 330] on p "UX design, or User Experience design, refers to the process of creating meaning…" at bounding box center [153, 340] width 278 height 116
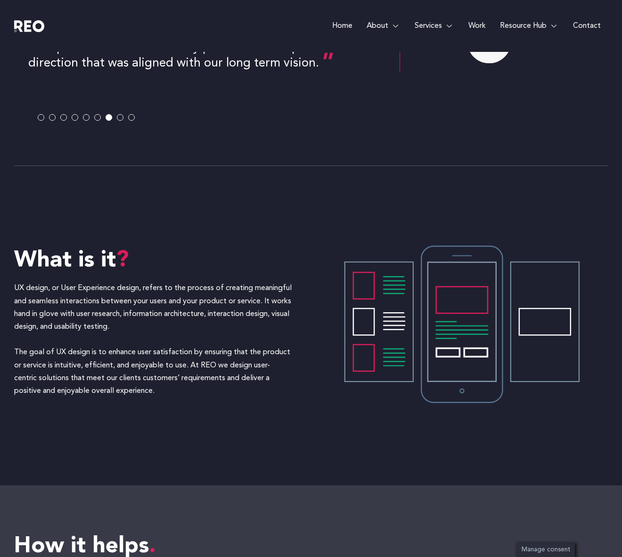
click at [153, 330] on p "UX design, or User Experience design, refers to the process of creating meaning…" at bounding box center [153, 340] width 278 height 116
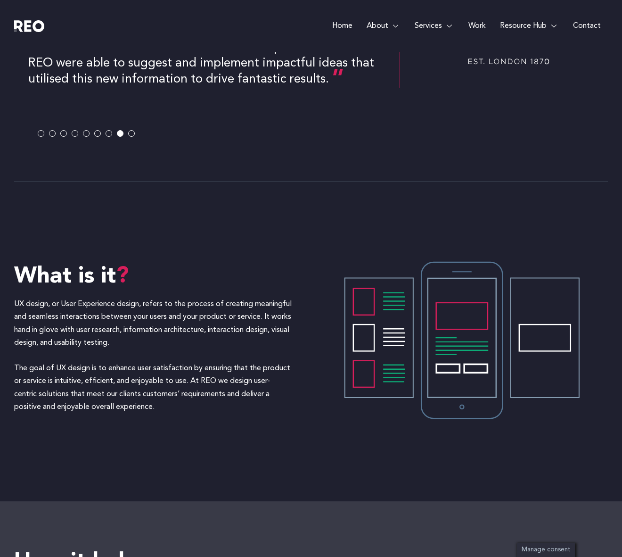
click at [157, 371] on p "UX design, or User Experience design, refers to the process of creating meaning…" at bounding box center [153, 356] width 278 height 116
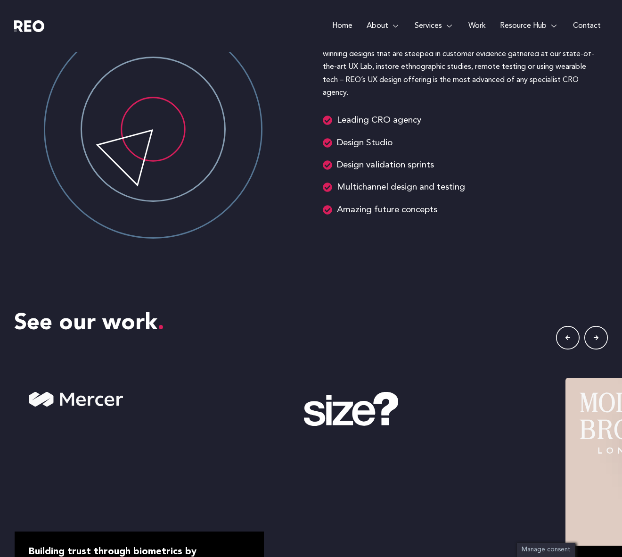
scroll to position [1439, 0]
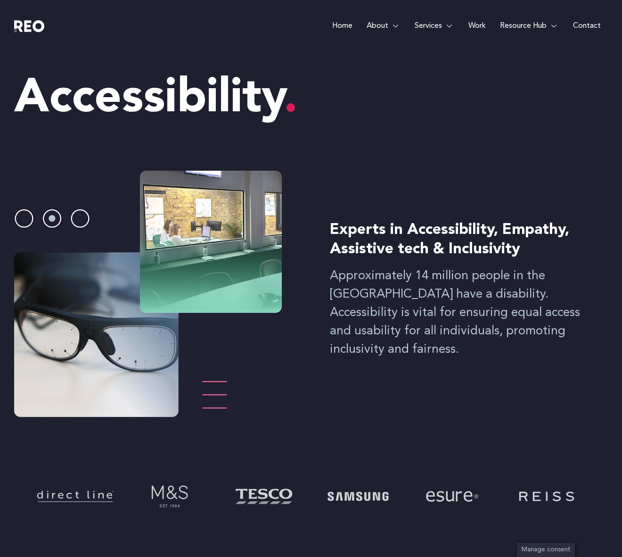
click at [369, 311] on p "Approximately 14 million people in the [GEOGRAPHIC_DATA] have a disability. Acc…" at bounding box center [465, 313] width 271 height 92
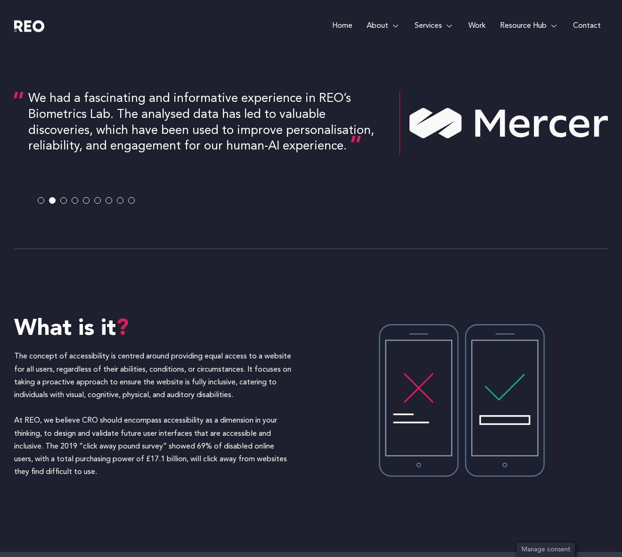
scroll to position [533, 0]
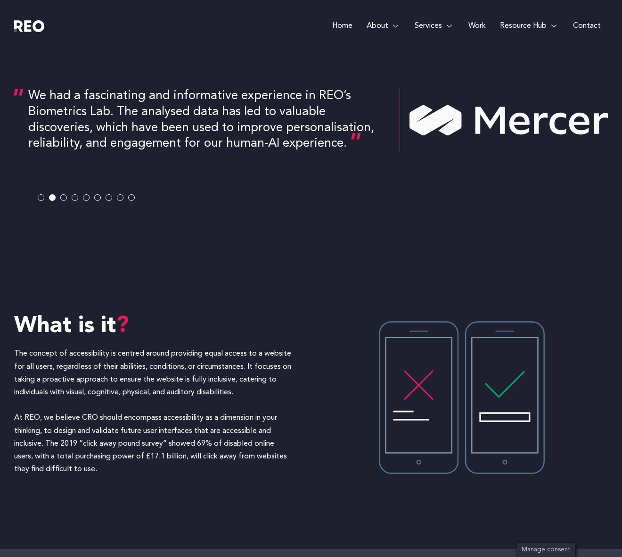
click at [70, 371] on p "The concept of accessibility is centred around providing equal access to a webs…" at bounding box center [153, 412] width 278 height 128
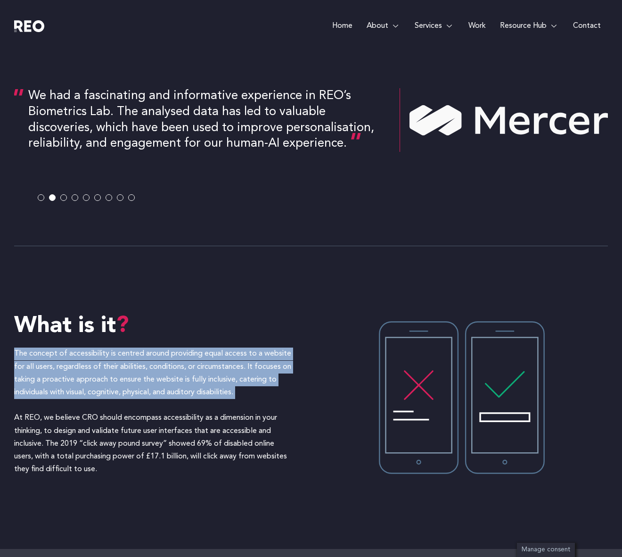
click at [72, 440] on p "The concept of accessibility is centred around providing equal access to a webs…" at bounding box center [153, 412] width 278 height 128
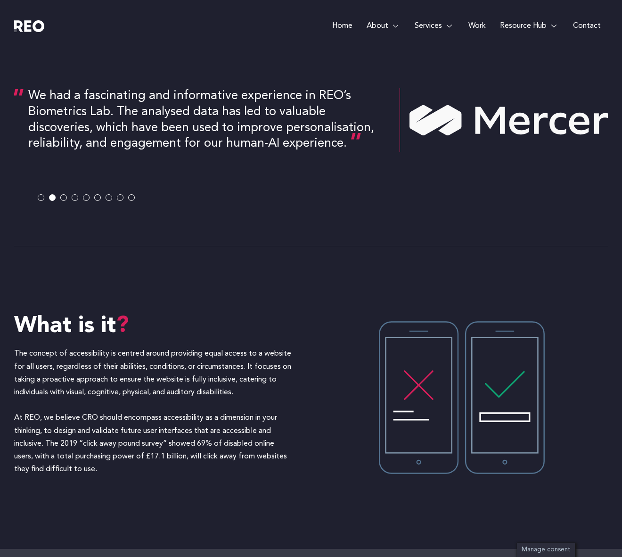
click at [72, 440] on p "The concept of accessibility is centred around providing equal access to a webs…" at bounding box center [153, 412] width 278 height 128
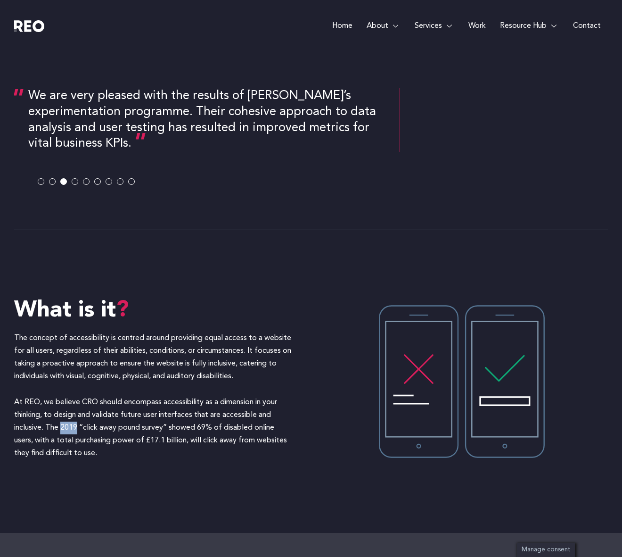
click at [72, 440] on p "The concept of accessibility is centred around providing equal access to a webs…" at bounding box center [153, 396] width 278 height 128
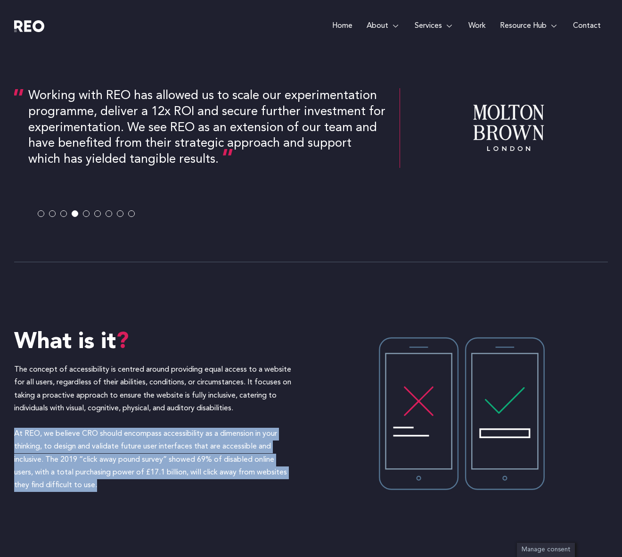
click at [86, 388] on p "The concept of accessibility is centred around providing equal access to a webs…" at bounding box center [153, 428] width 278 height 128
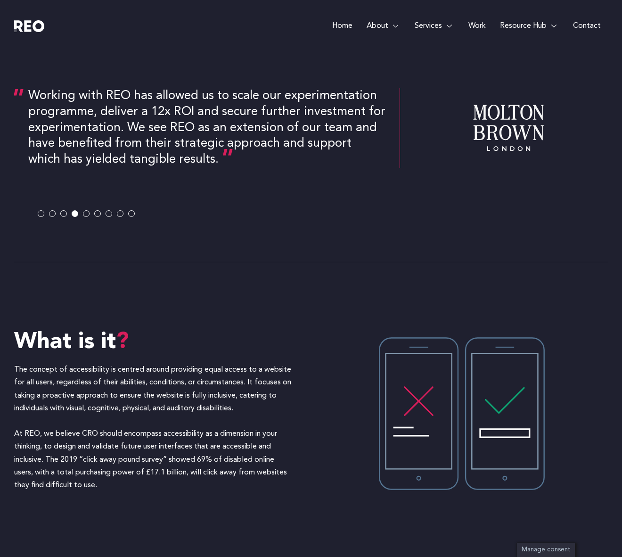
click at [86, 388] on p "The concept of accessibility is centred around providing equal access to a webs…" at bounding box center [153, 428] width 278 height 128
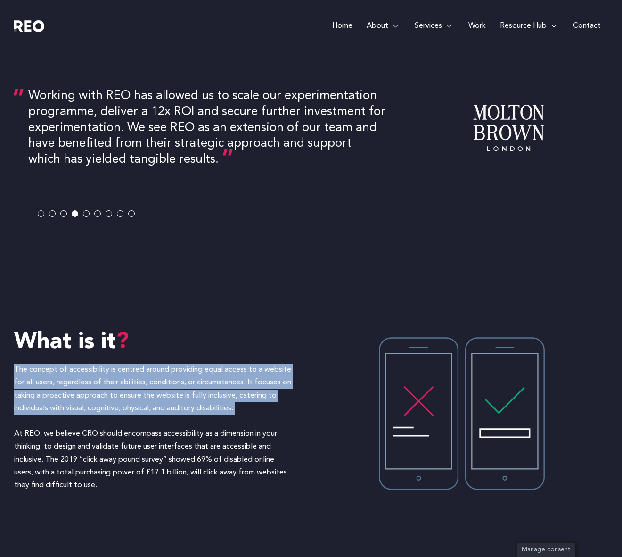
click at [83, 464] on p "The concept of accessibility is centred around providing equal access to a webs…" at bounding box center [153, 428] width 278 height 128
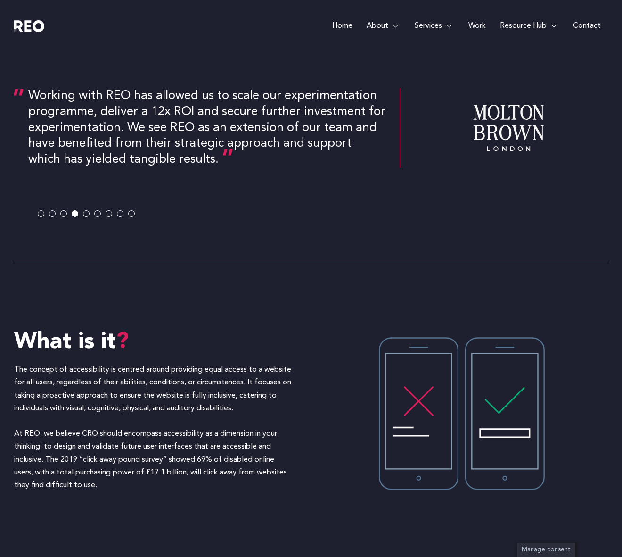
click at [83, 464] on p "The concept of accessibility is centred around providing equal access to a webs…" at bounding box center [153, 428] width 278 height 128
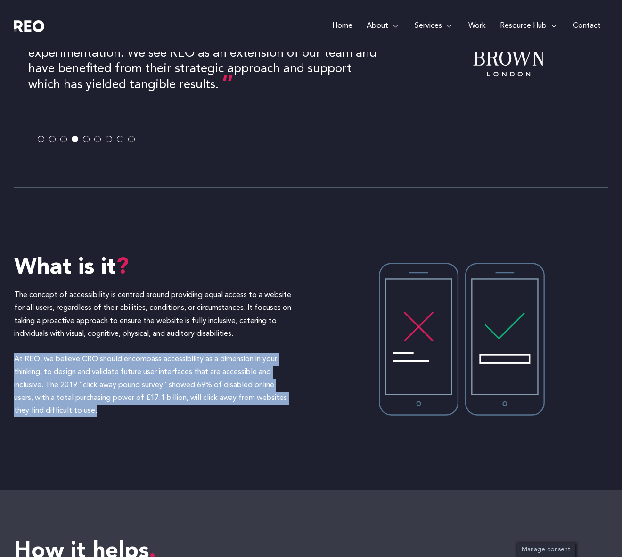
scroll to position [613, 0]
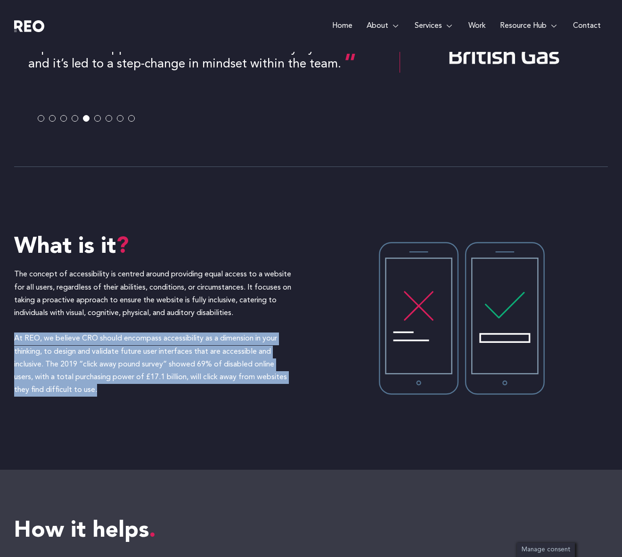
click at [87, 296] on p "The concept of accessibility is centred around providing equal access to a webs…" at bounding box center [153, 332] width 278 height 128
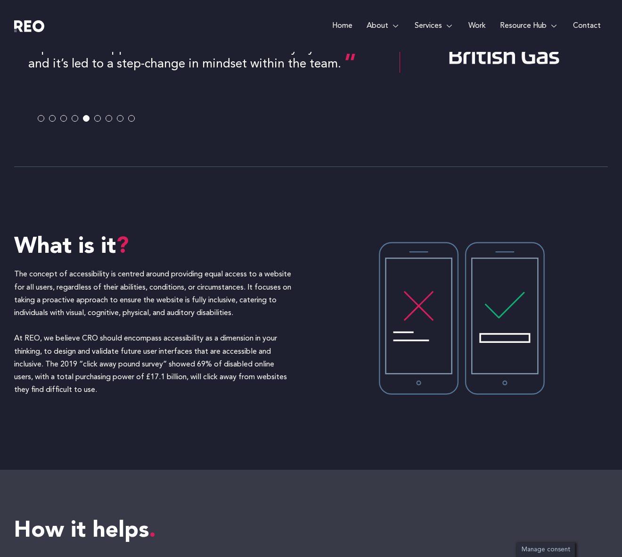
click at [87, 296] on p "The concept of accessibility is centred around providing equal access to a webs…" at bounding box center [153, 332] width 278 height 128
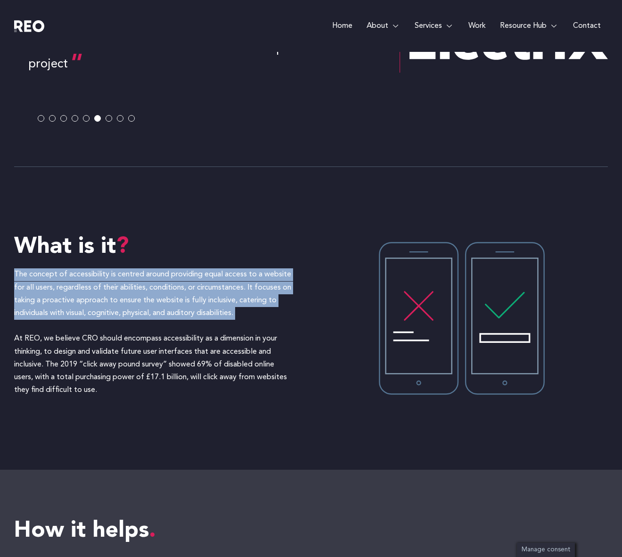
click at [68, 347] on p "The concept of accessibility is centred around providing equal access to a webs…" at bounding box center [153, 332] width 278 height 128
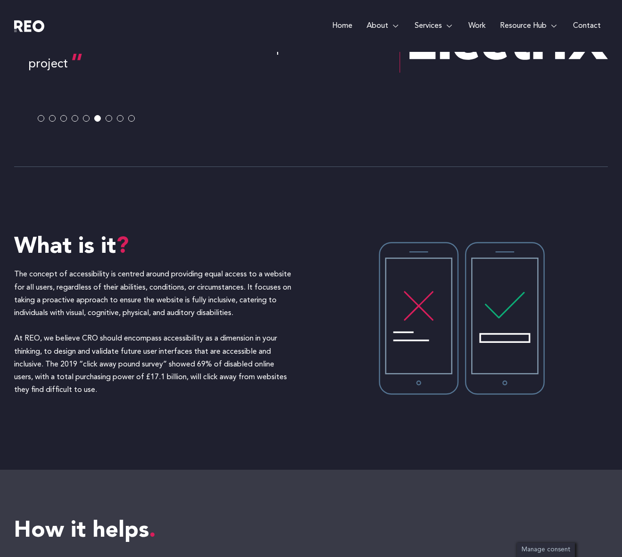
click at [68, 347] on p "The concept of accessibility is centred around providing equal access to a webs…" at bounding box center [153, 332] width 278 height 128
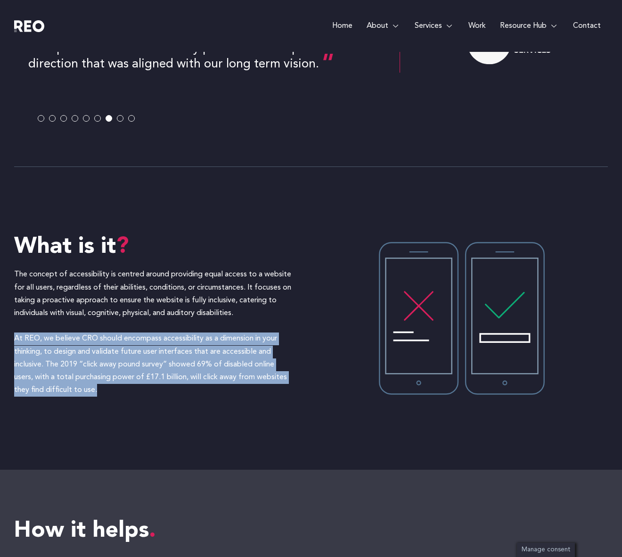
click at [90, 424] on div "What is it The concept of accessibility is centred around providing equal acces…" at bounding box center [311, 318] width 594 height 302
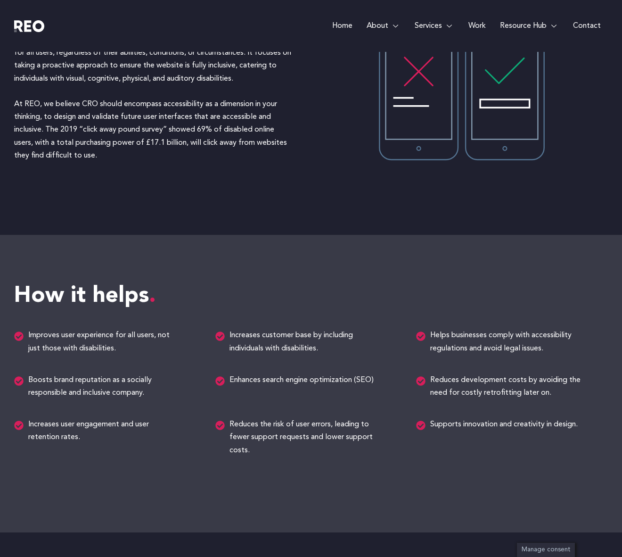
scroll to position [879, 0]
click at [456, 342] on span "Helps businesses comply with accessibility regulations and avoid legal issues." at bounding box center [504, 341] width 153 height 25
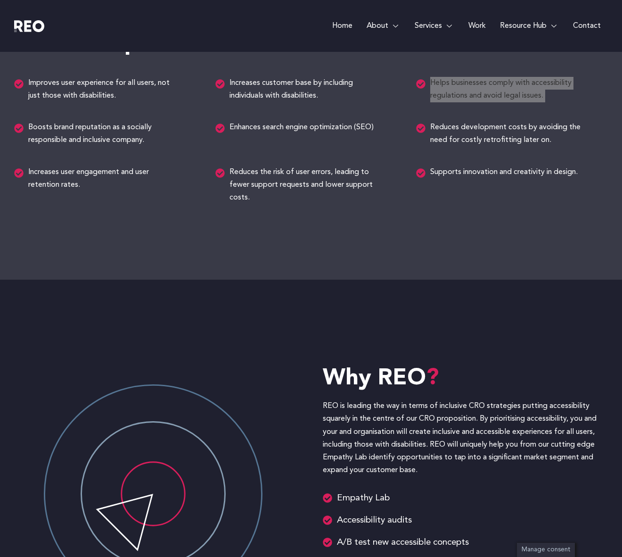
scroll to position [1094, 0]
